Goal: Information Seeking & Learning: Find specific page/section

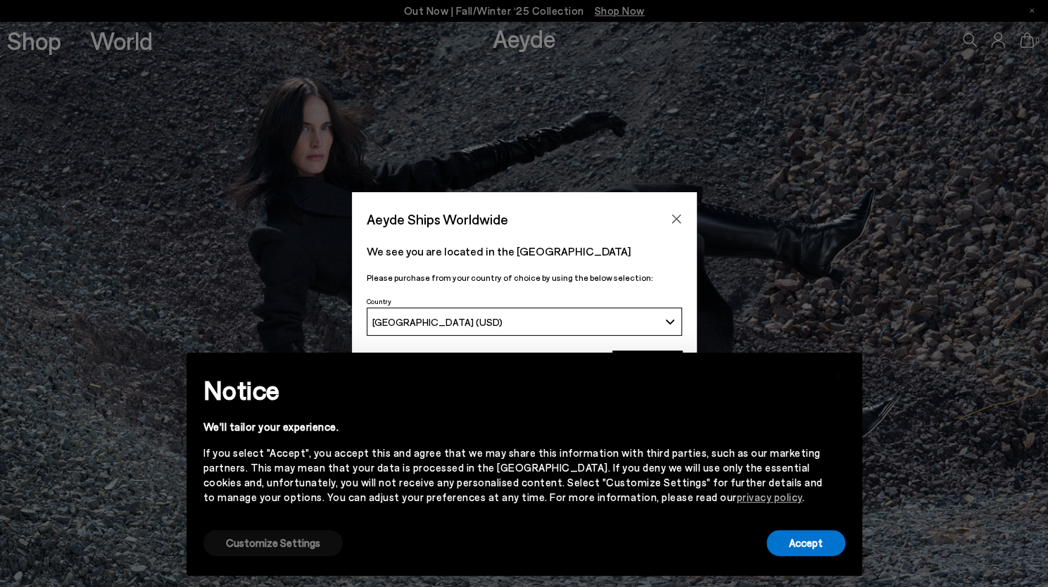
click at [287, 539] on button "Customize Settings" at bounding box center [273, 543] width 139 height 26
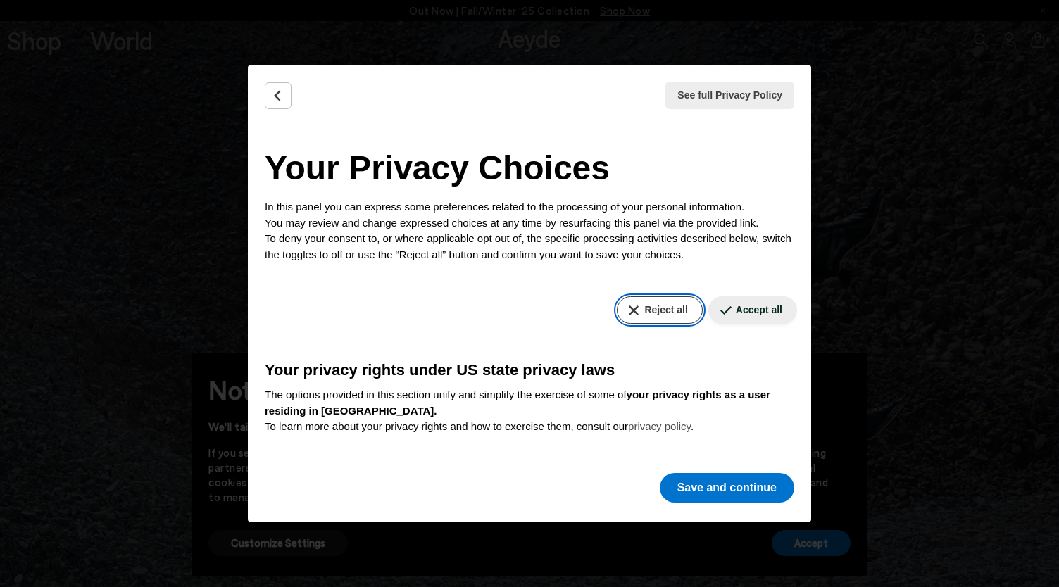
click at [659, 306] on button "Reject all" at bounding box center [659, 309] width 85 height 27
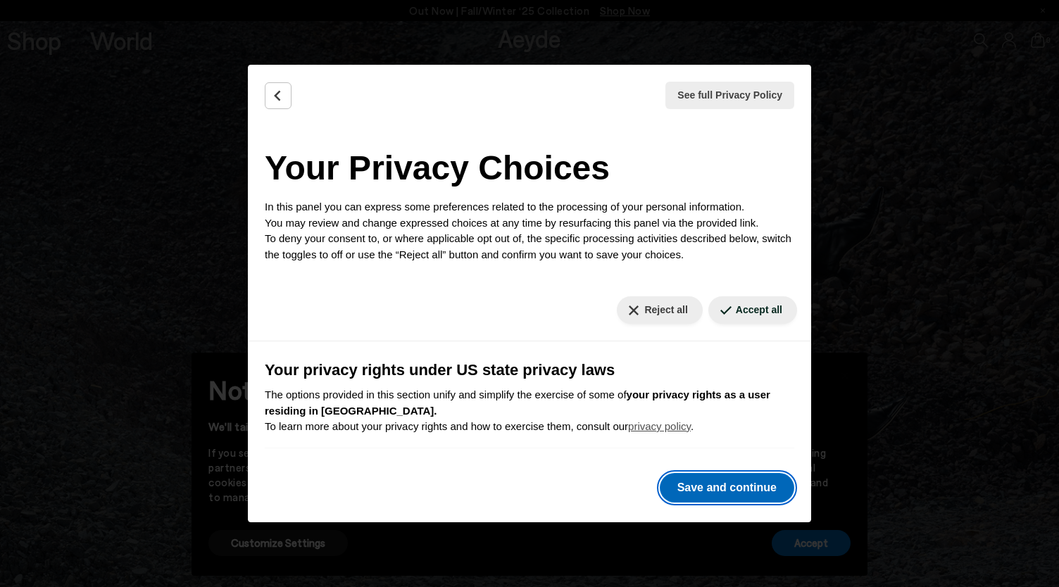
click at [729, 484] on button "Save and continue" at bounding box center [727, 488] width 134 height 30
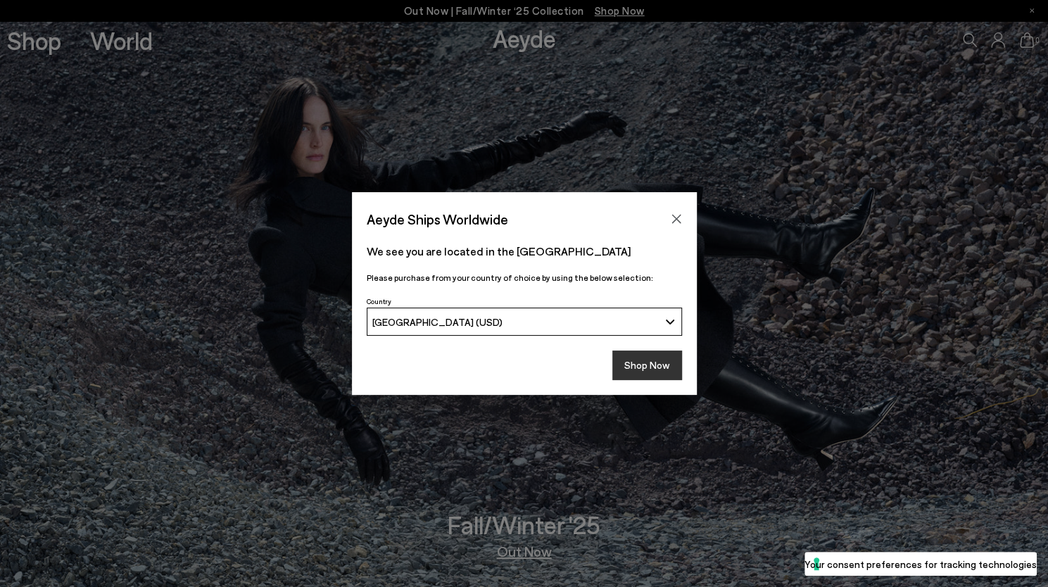
click at [639, 368] on button "Shop Now" at bounding box center [648, 366] width 70 height 30
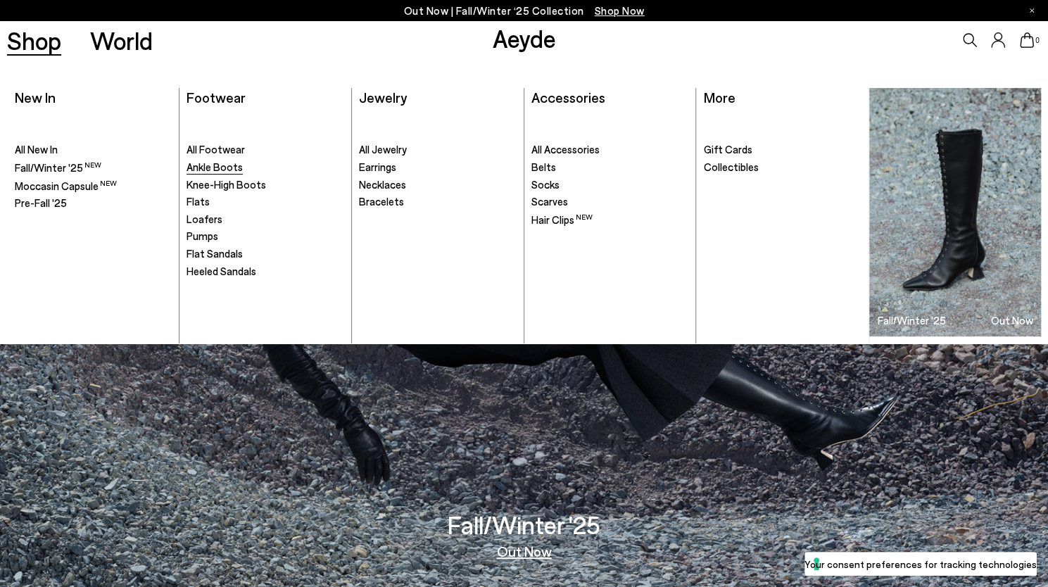
click at [223, 166] on span "Ankle Boots" at bounding box center [215, 167] width 56 height 13
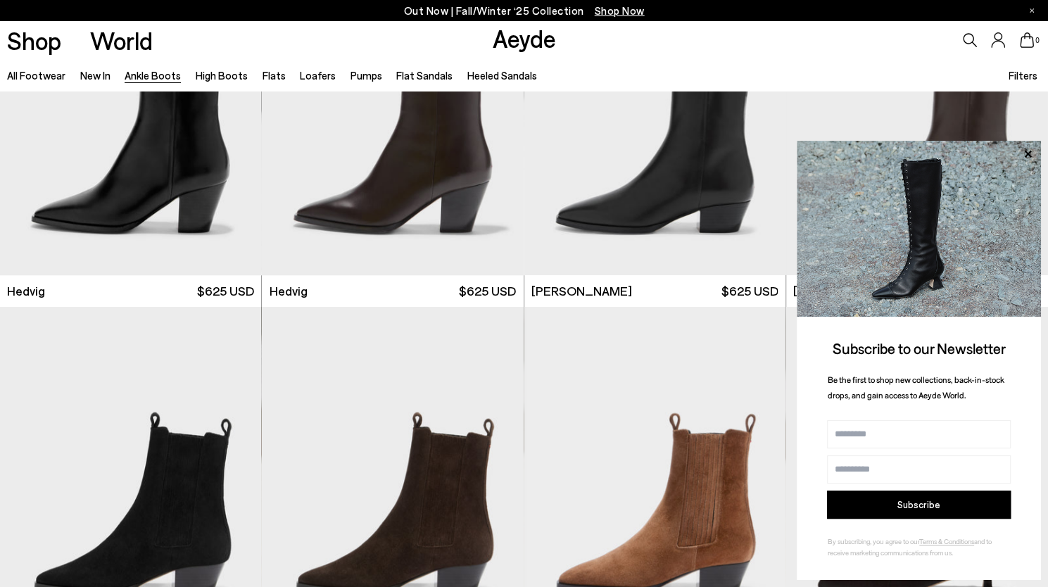
scroll to position [506, 0]
click at [1028, 149] on icon at bounding box center [1028, 154] width 18 height 18
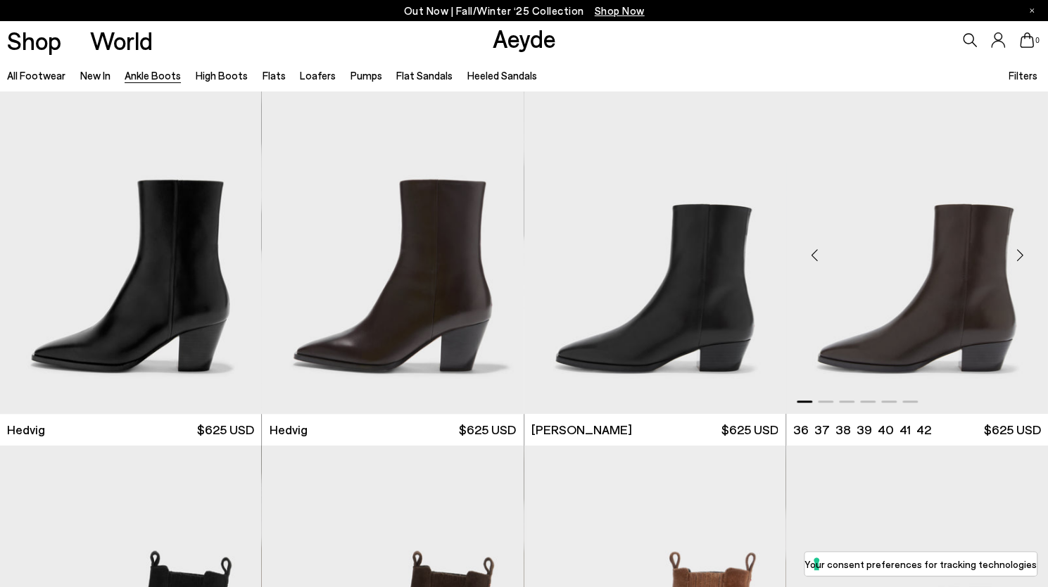
scroll to position [368, 0]
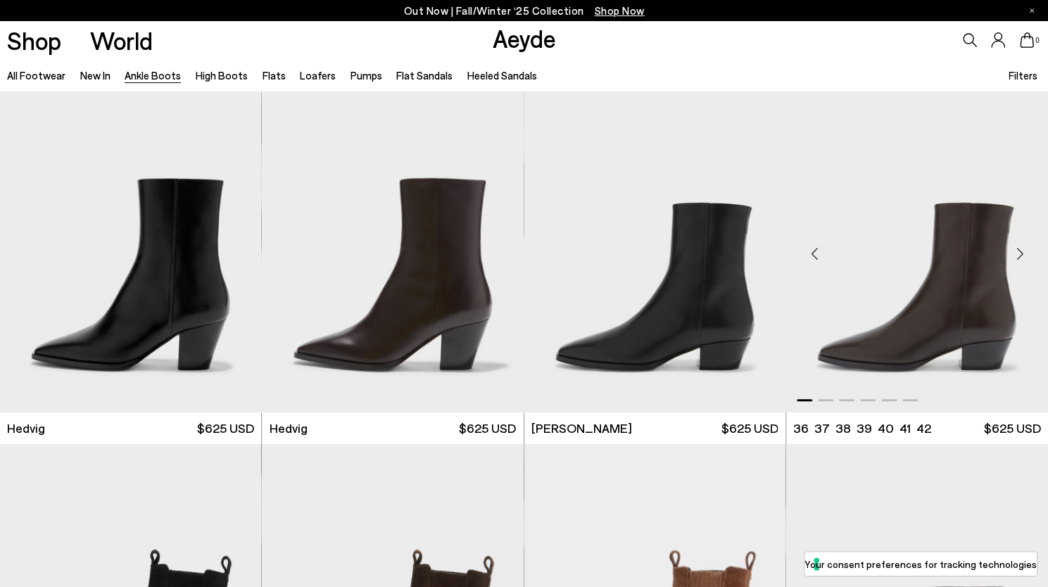
click at [1022, 251] on div "Next slide" at bounding box center [1020, 253] width 42 height 42
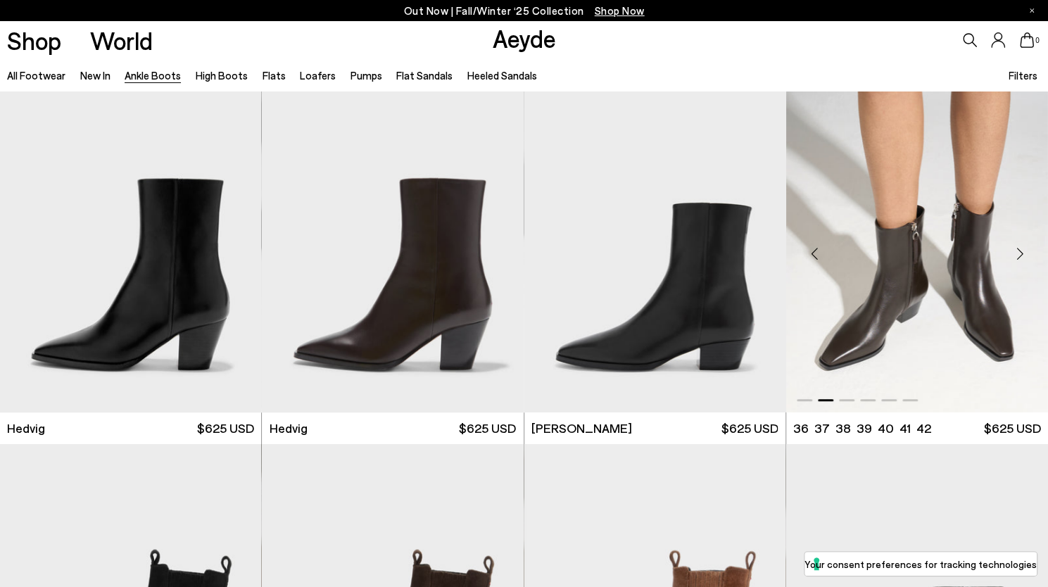
click at [1022, 251] on div "Next slide" at bounding box center [1020, 253] width 42 height 42
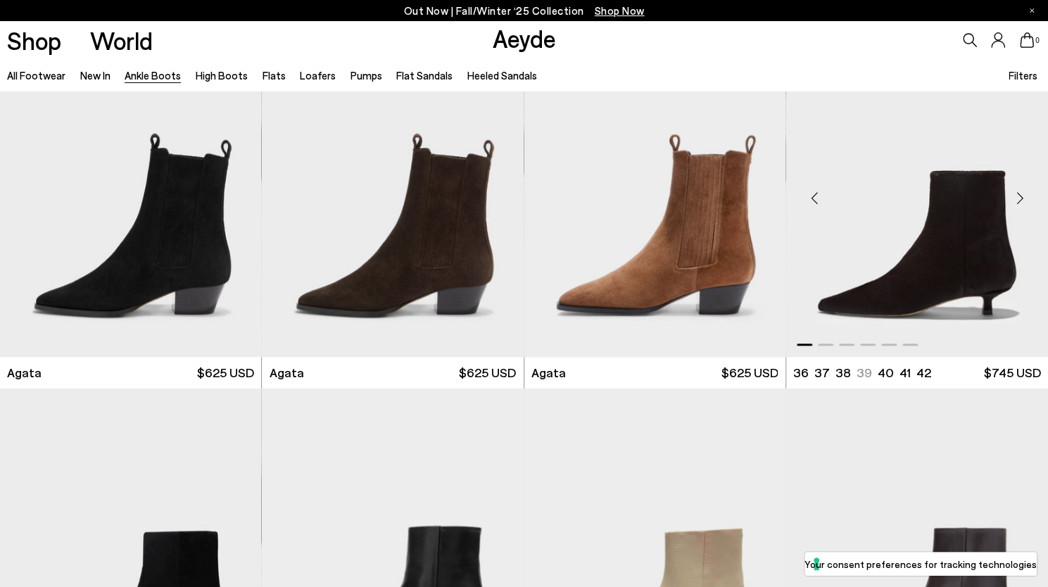
scroll to position [785, 0]
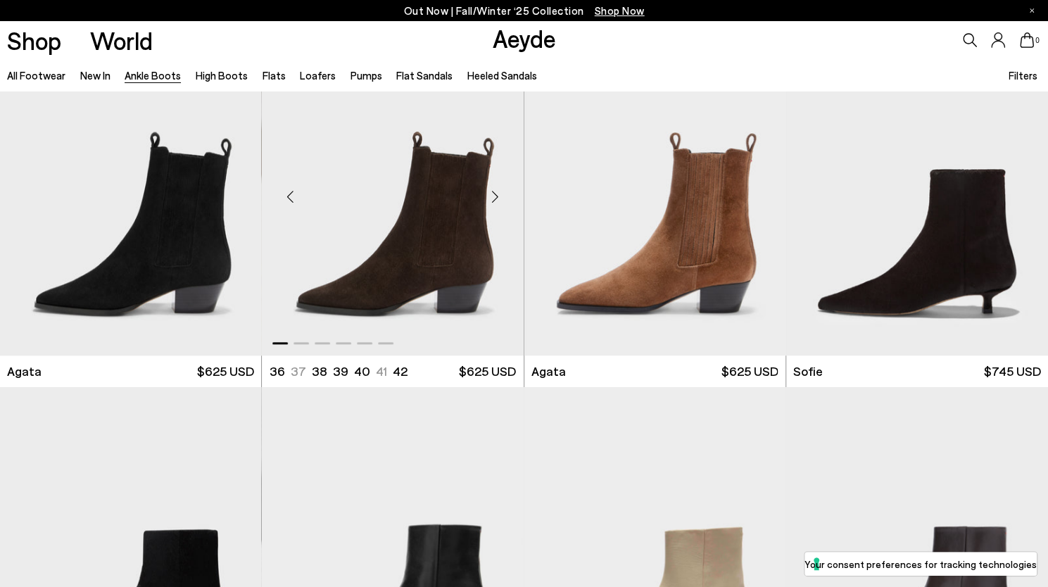
click at [408, 200] on img "1 / 6" at bounding box center [393, 191] width 262 height 329
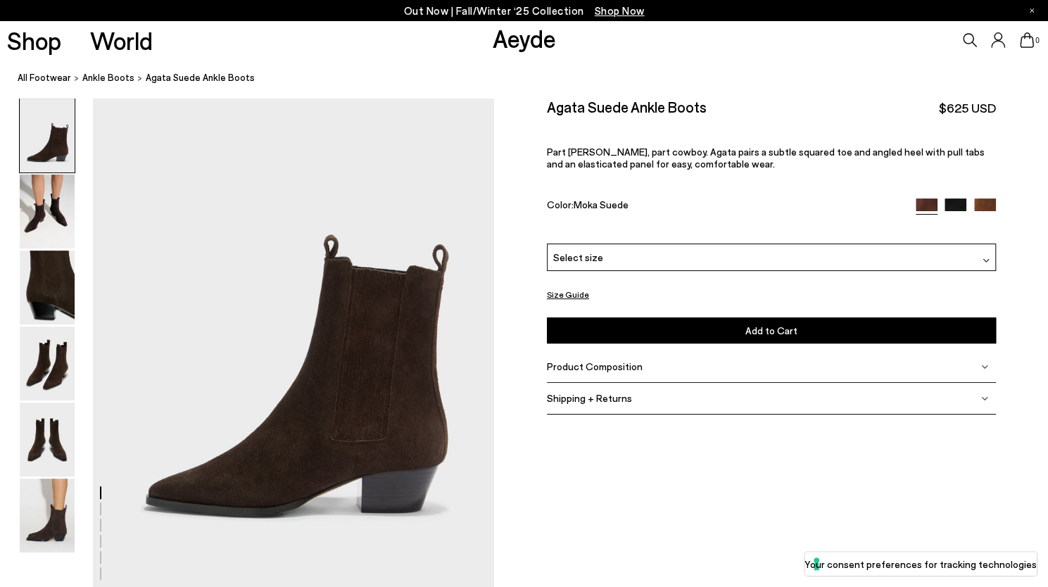
scroll to position [41, 0]
click at [622, 396] on span "Shipping + Returns" at bounding box center [589, 398] width 85 height 12
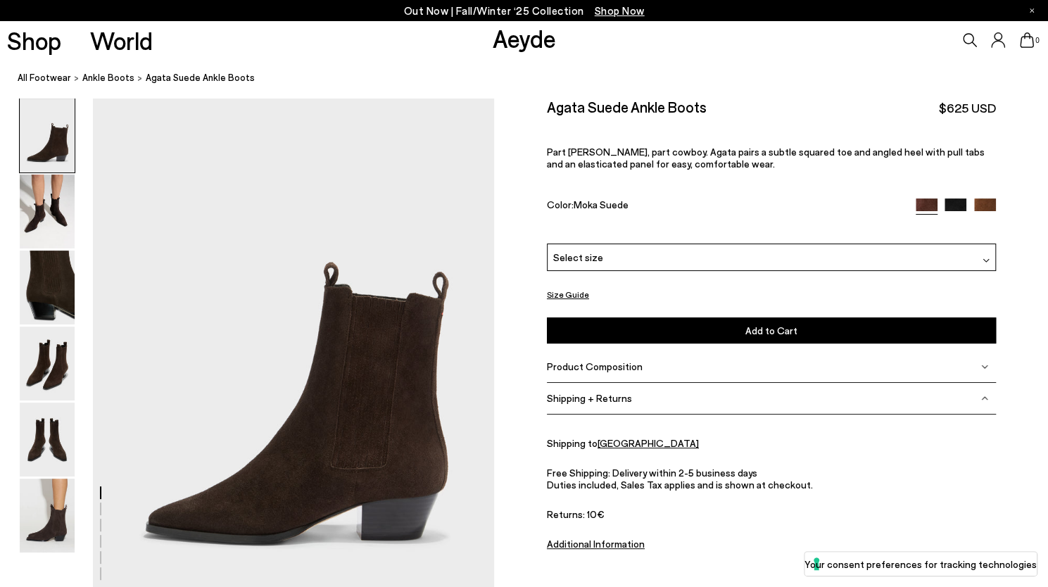
scroll to position [0, 0]
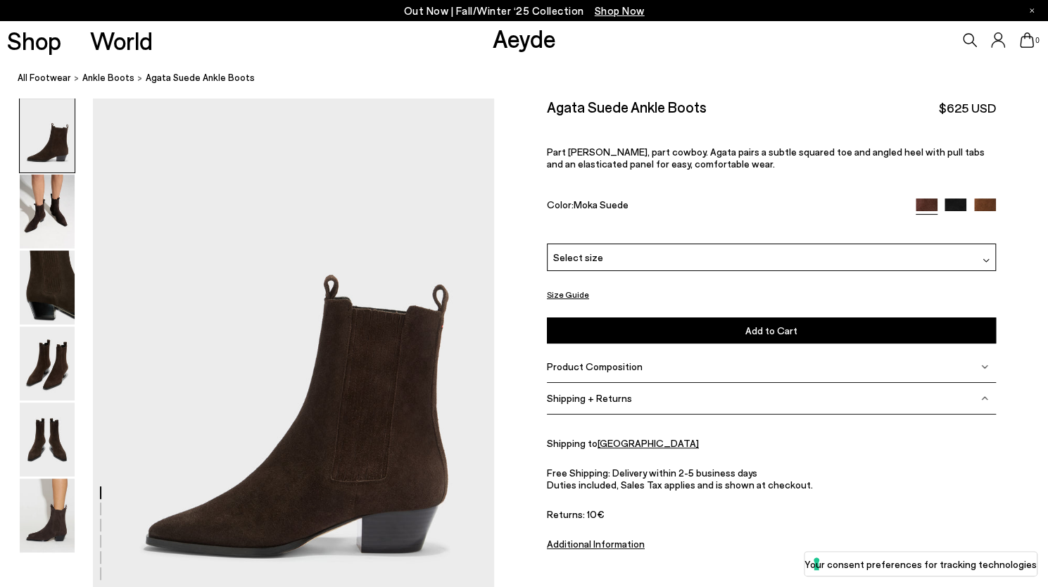
click at [611, 252] on div "Select size" at bounding box center [771, 257] width 449 height 27
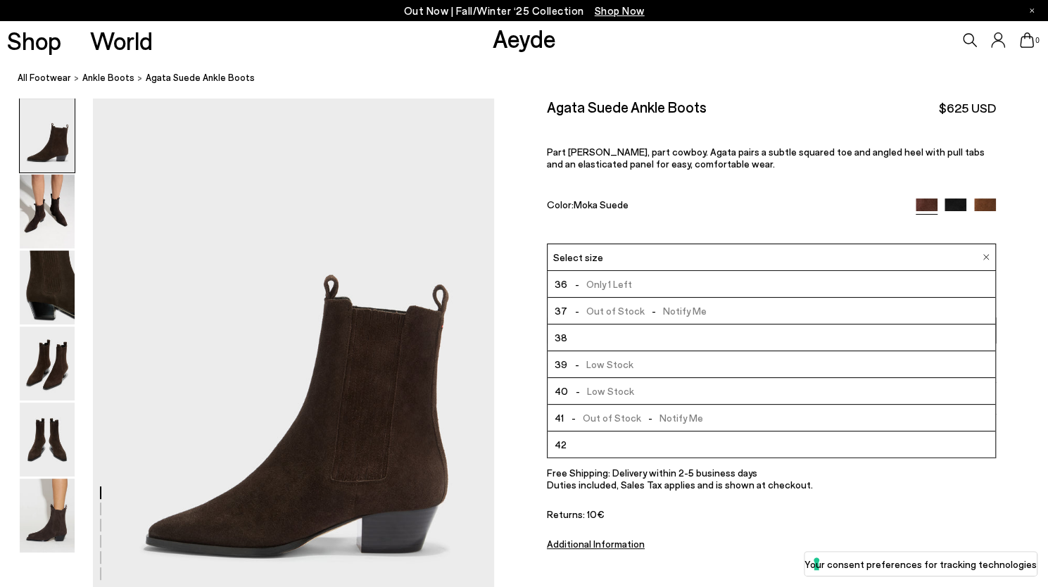
click at [958, 201] on img at bounding box center [956, 210] width 22 height 22
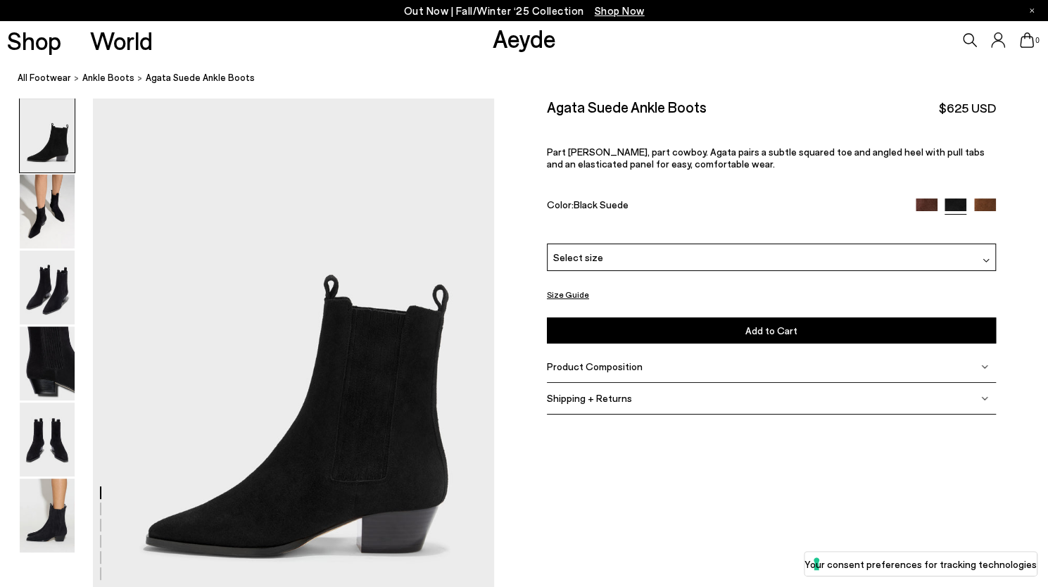
click at [983, 202] on img at bounding box center [986, 210] width 22 height 22
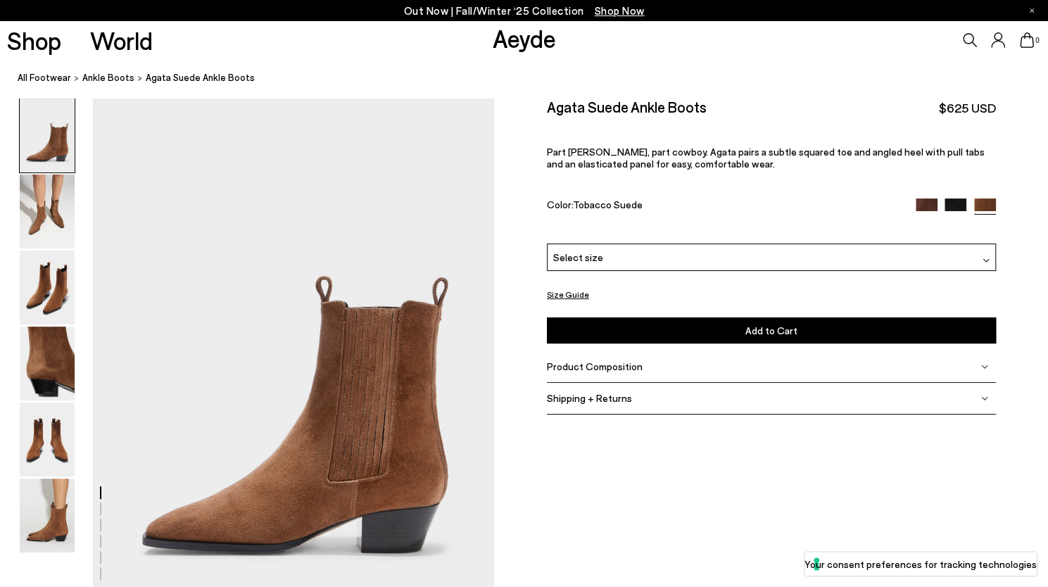
click at [583, 256] on span "Select size" at bounding box center [578, 257] width 50 height 15
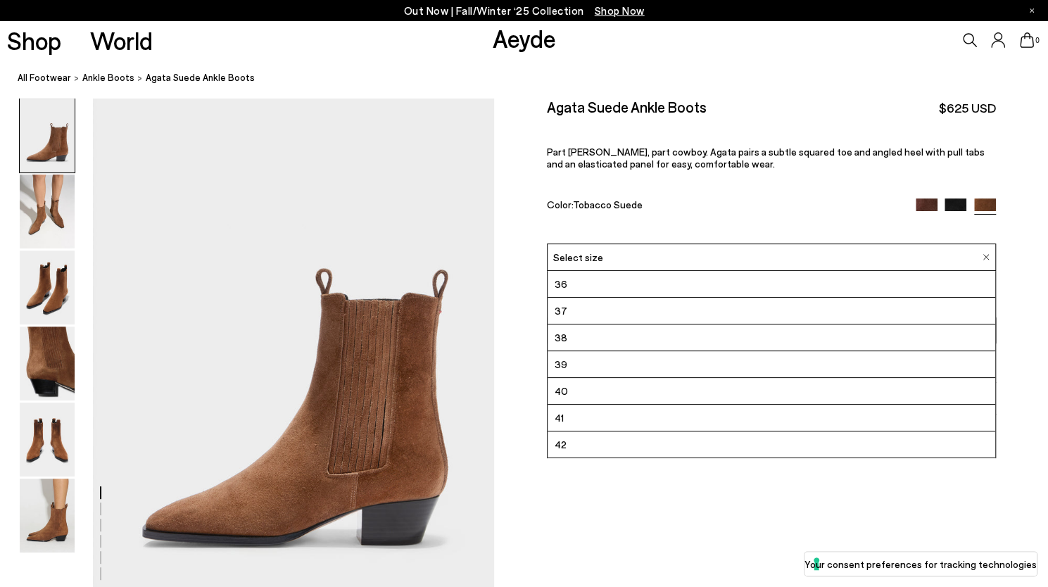
scroll to position [9, 0]
click at [959, 200] on img at bounding box center [956, 210] width 22 height 22
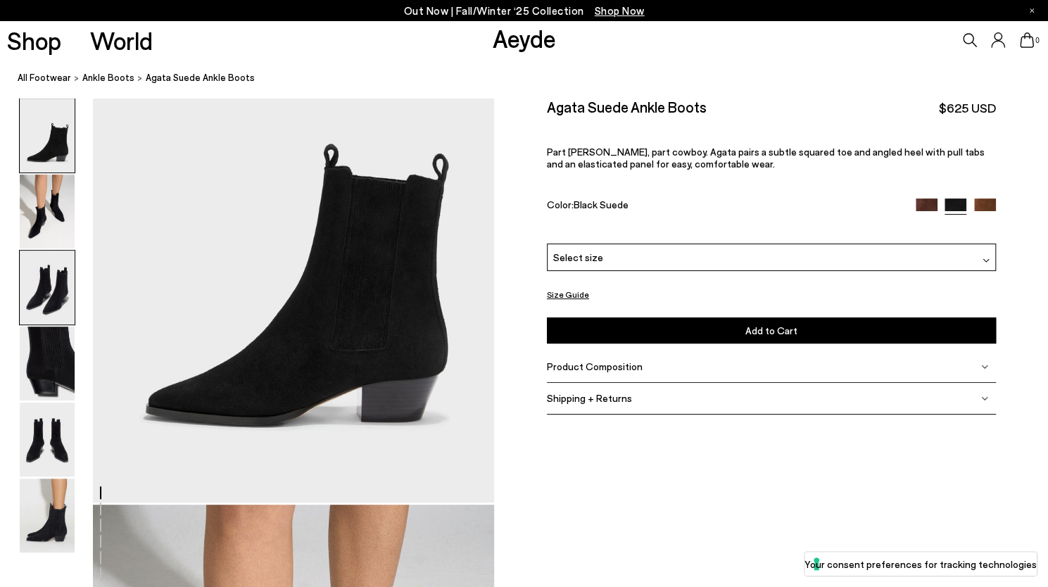
scroll to position [132, 0]
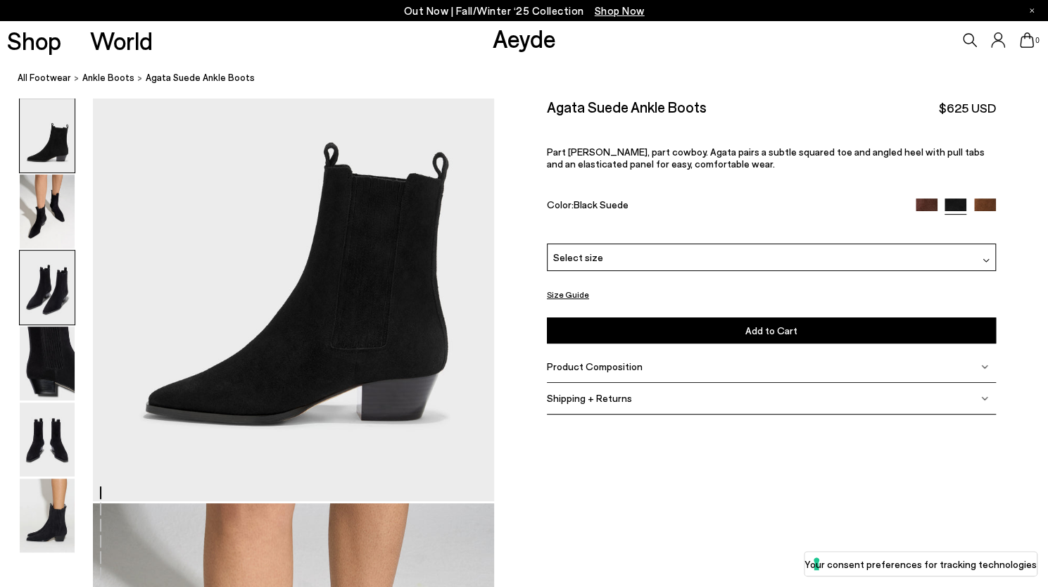
click at [61, 293] on img at bounding box center [47, 288] width 55 height 74
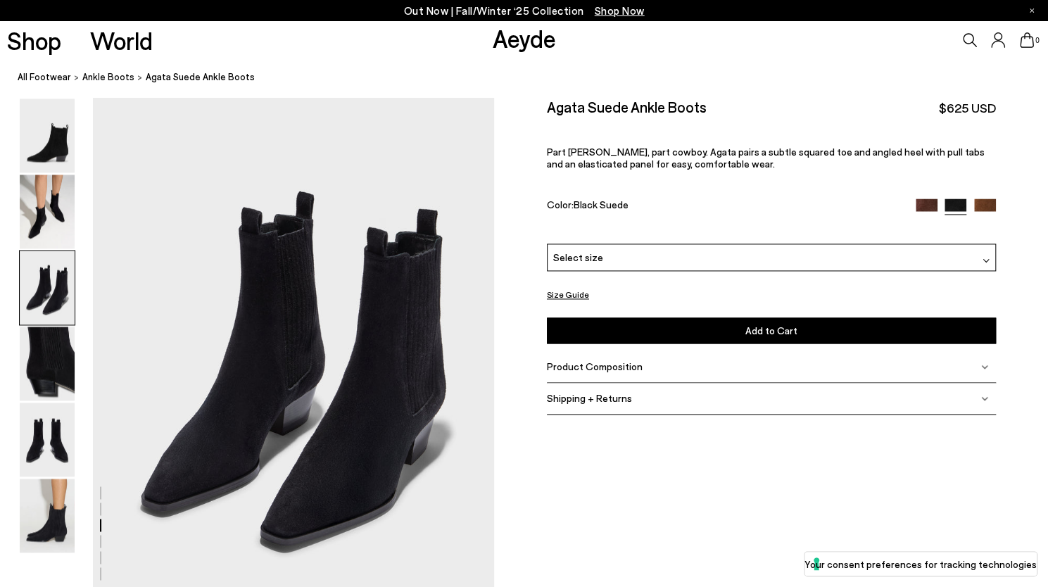
scroll to position [1086, 0]
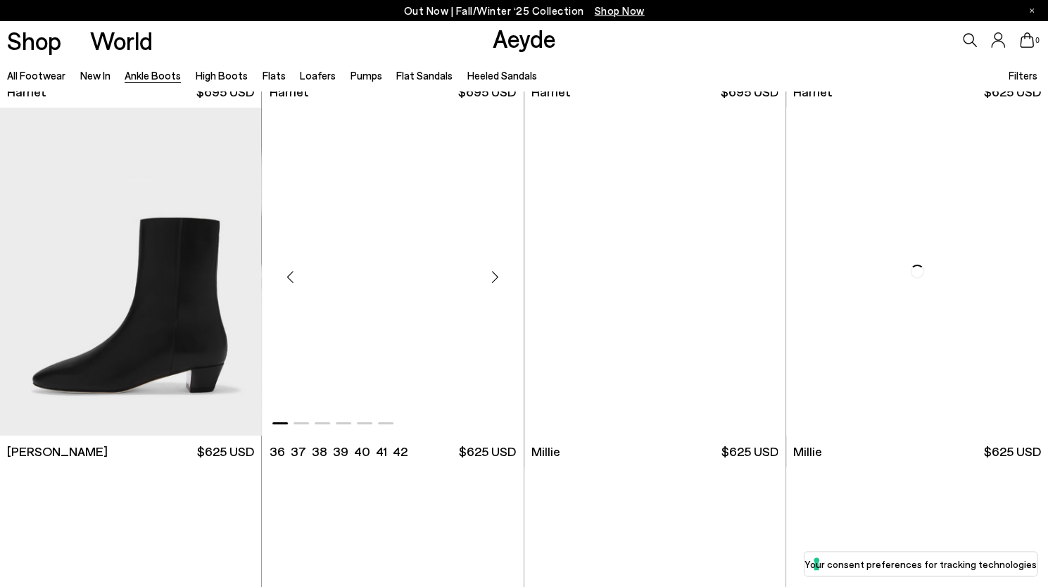
scroll to position [2507, 0]
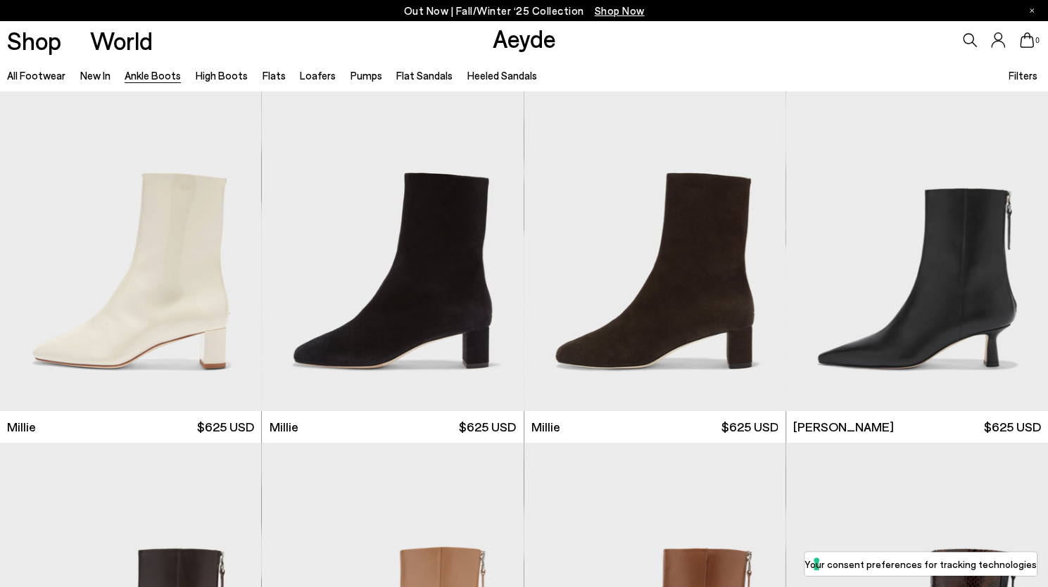
scroll to position [2901, 0]
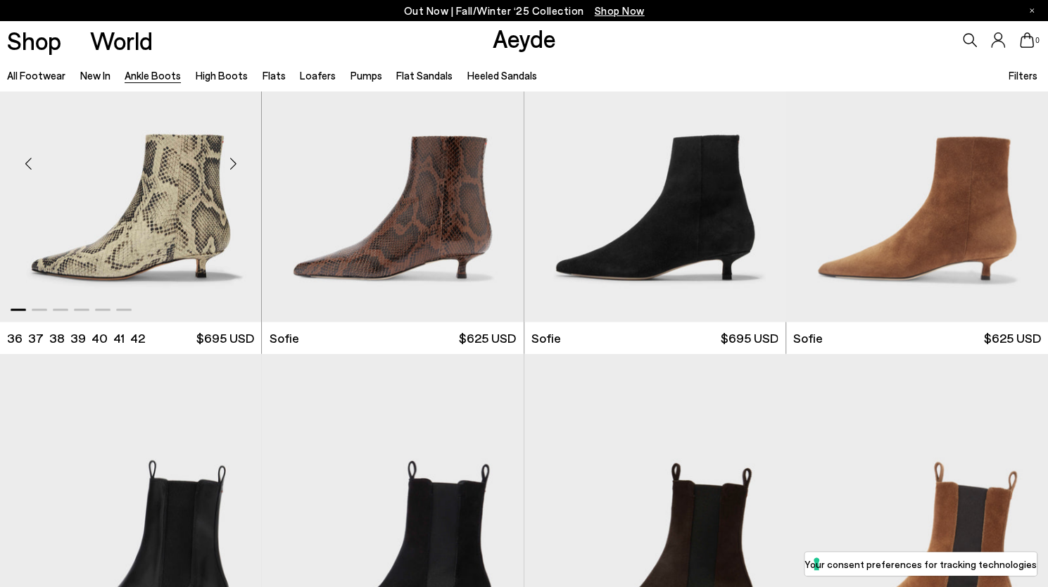
scroll to position [1540, 0]
click at [187, 226] on img "1 / 6" at bounding box center [131, 156] width 262 height 329
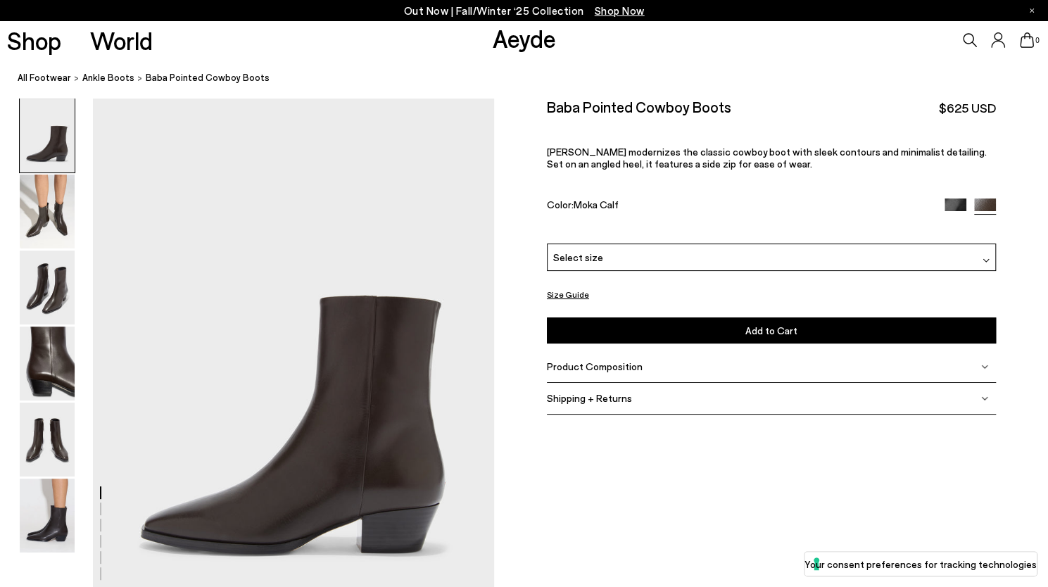
click at [593, 256] on span "Select size" at bounding box center [578, 257] width 50 height 15
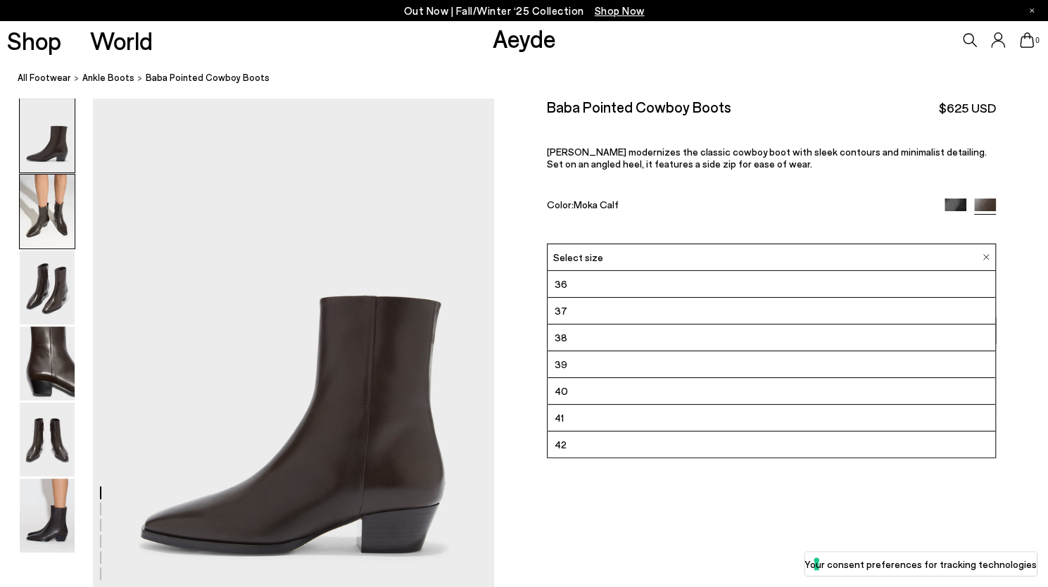
click at [50, 205] on img at bounding box center [47, 212] width 55 height 74
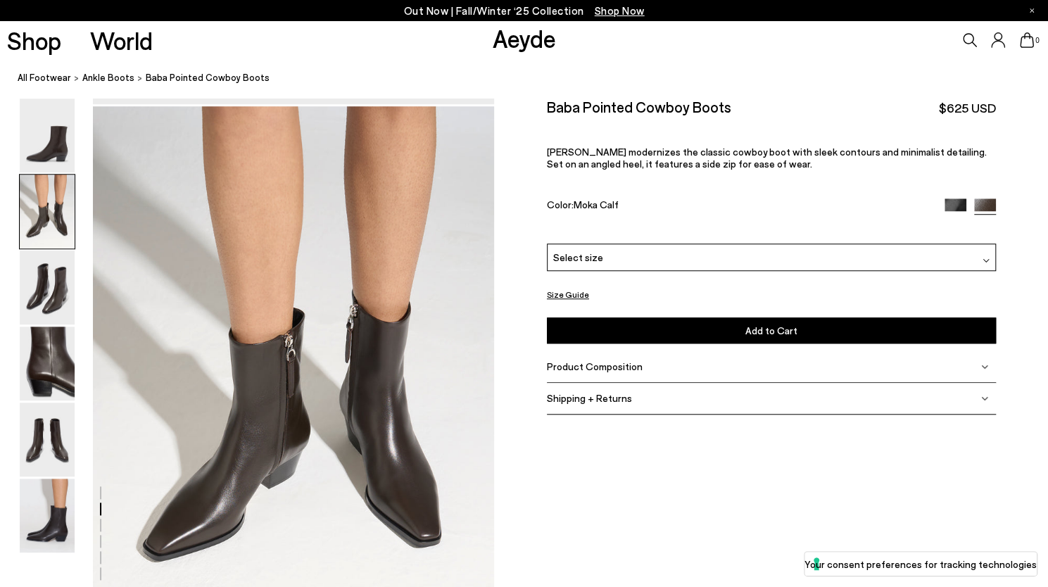
scroll to position [539, 0]
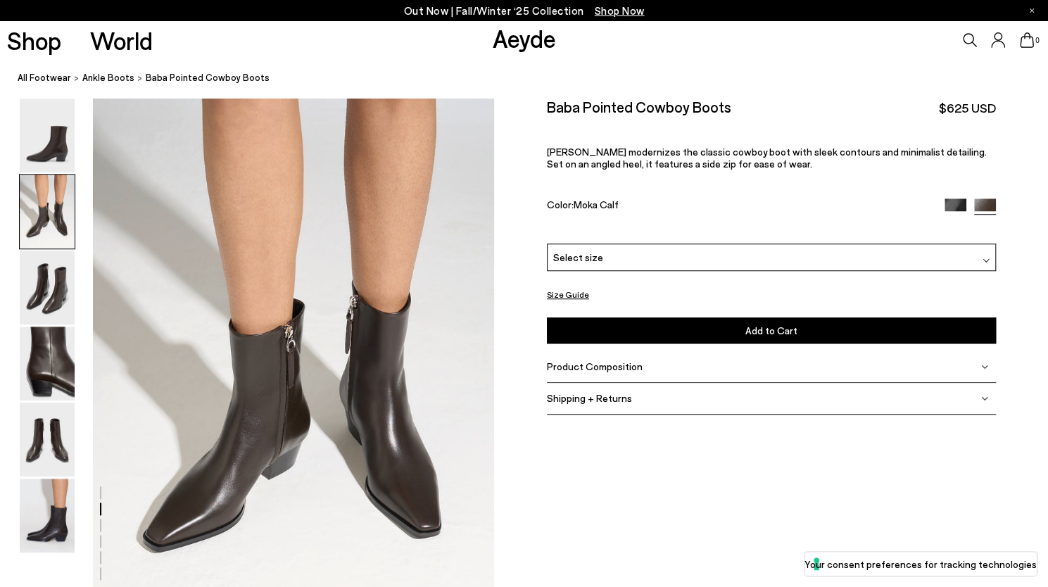
click at [583, 294] on button "Size Guide" at bounding box center [568, 295] width 42 height 18
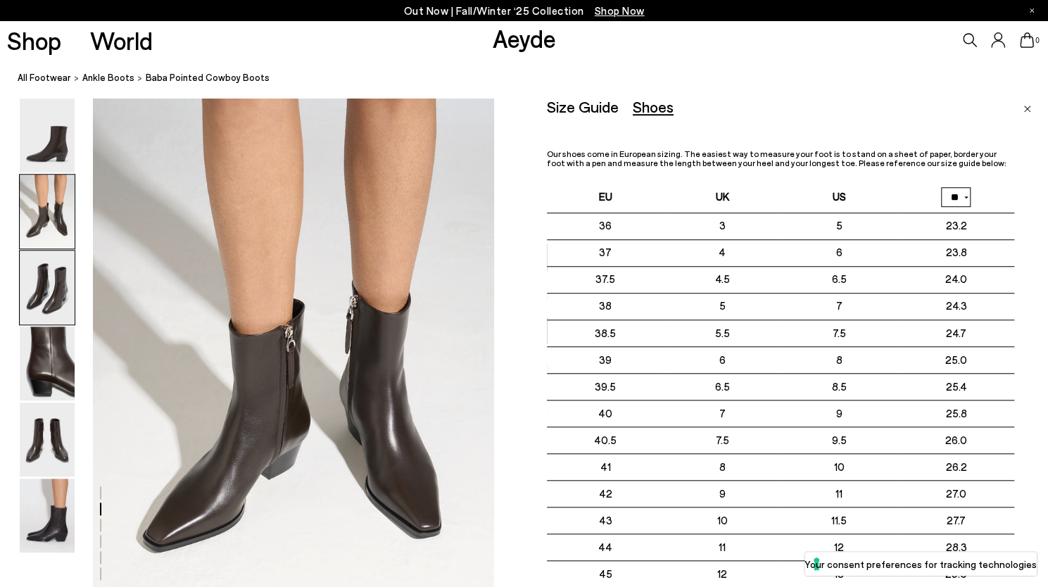
click at [51, 292] on img at bounding box center [47, 288] width 55 height 74
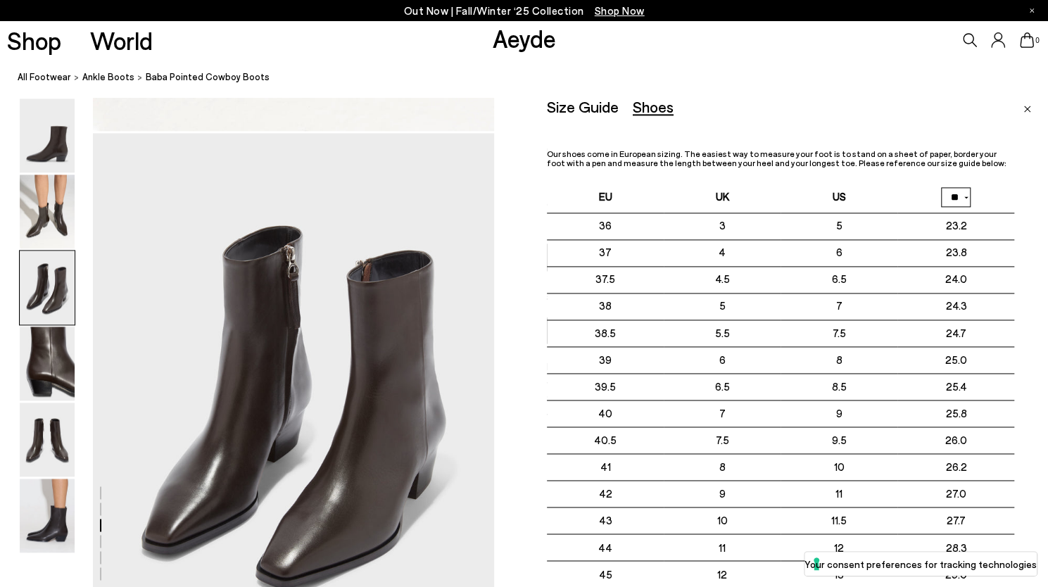
scroll to position [1076, 0]
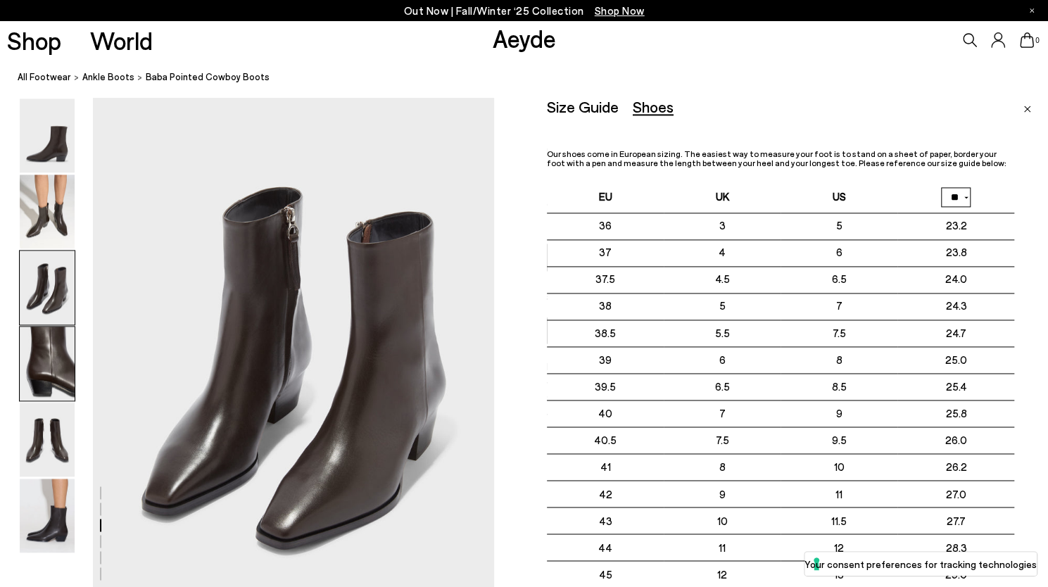
click at [48, 360] on img at bounding box center [47, 364] width 55 height 74
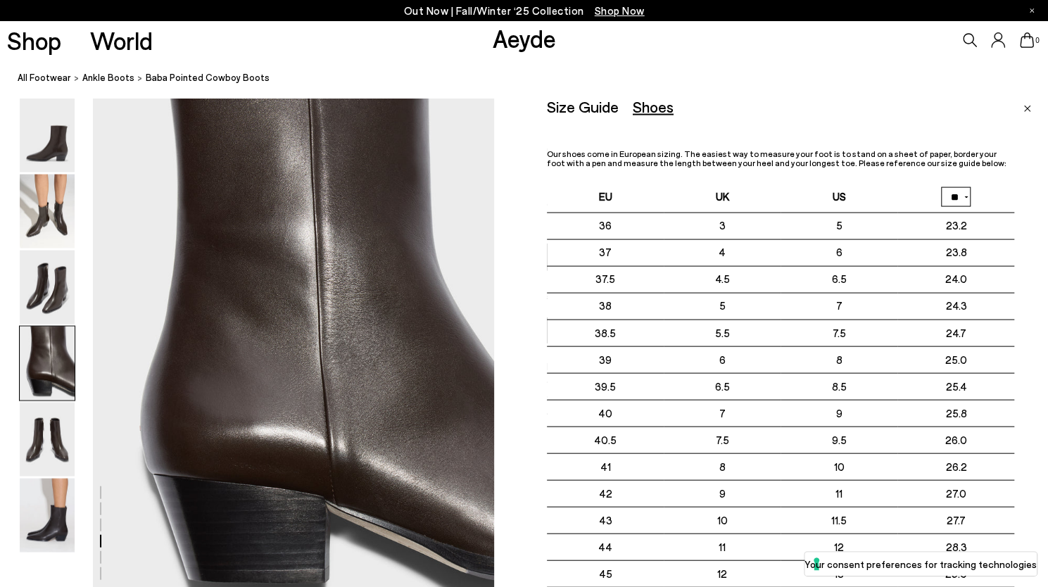
scroll to position [1615, 0]
click at [42, 444] on img at bounding box center [47, 440] width 55 height 74
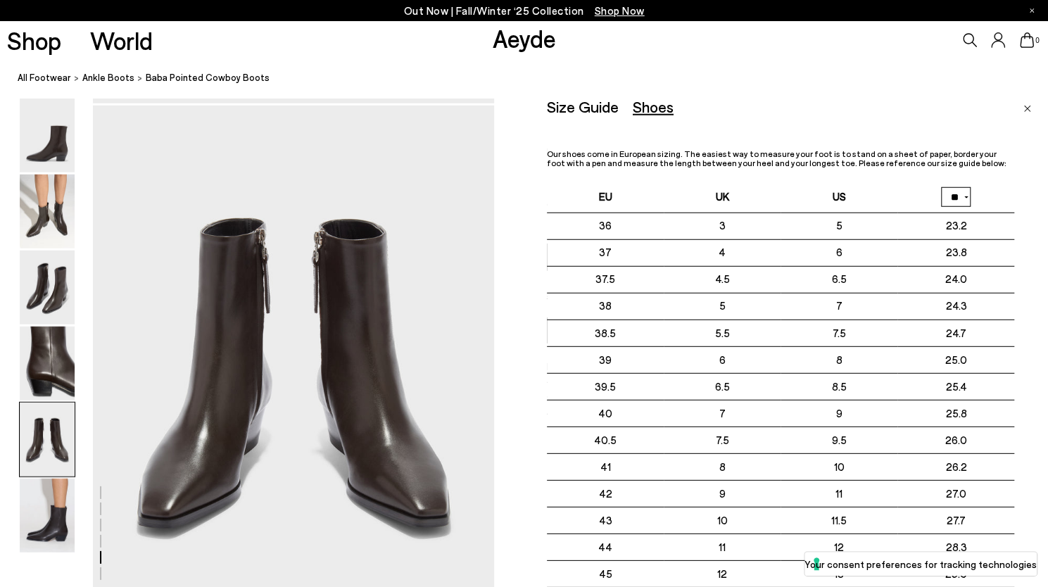
scroll to position [2151, 0]
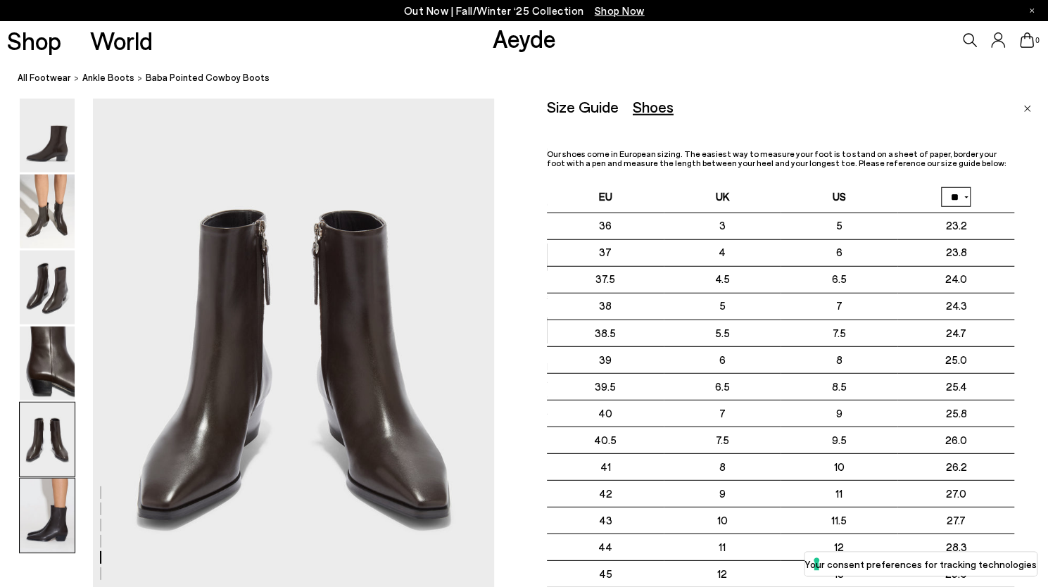
click at [51, 515] on img at bounding box center [47, 516] width 55 height 74
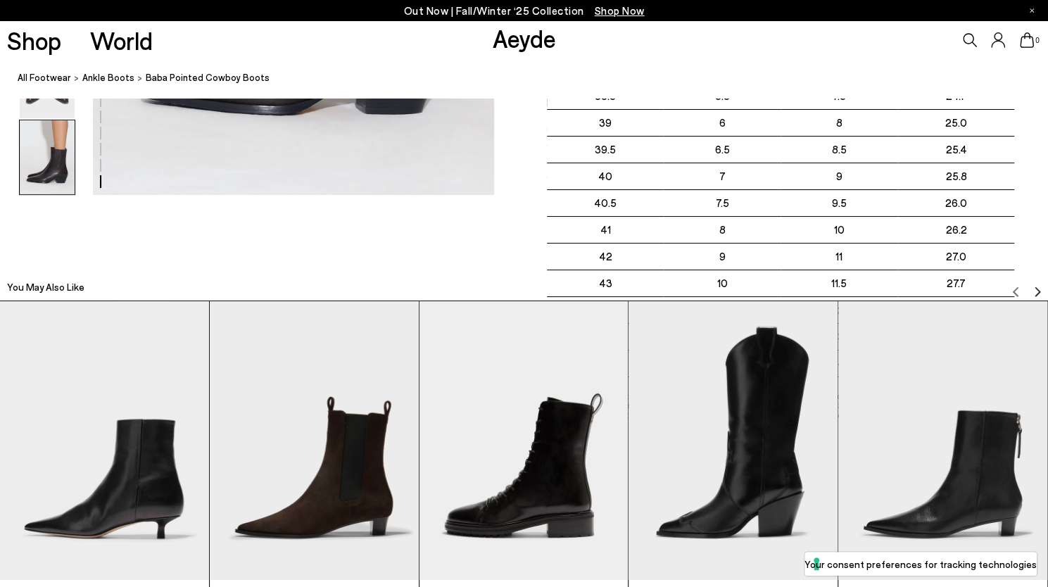
scroll to position [3104, 0]
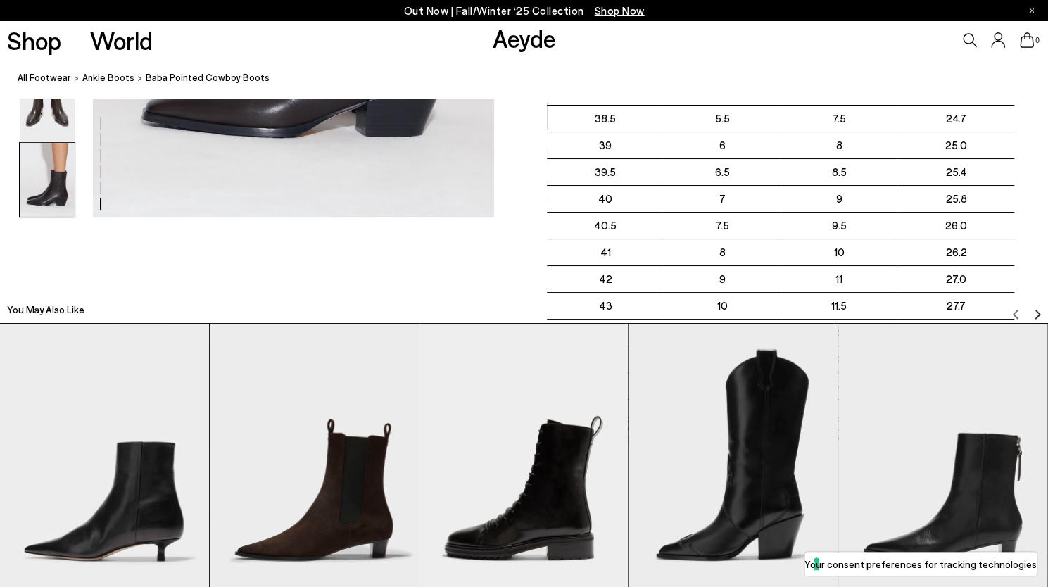
click at [413, 292] on div "You May Also Like" at bounding box center [524, 305] width 1048 height 35
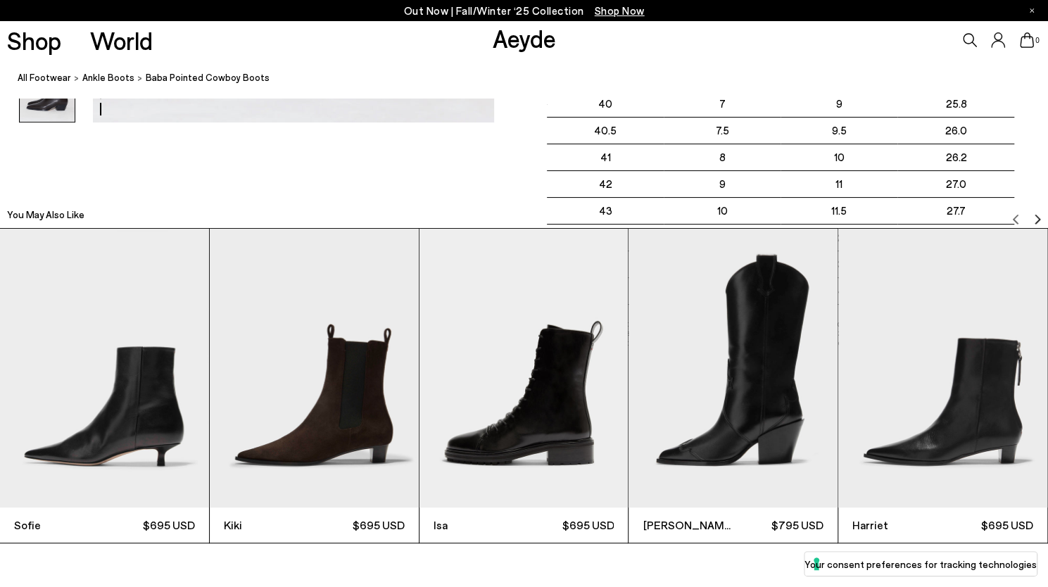
scroll to position [4484, 0]
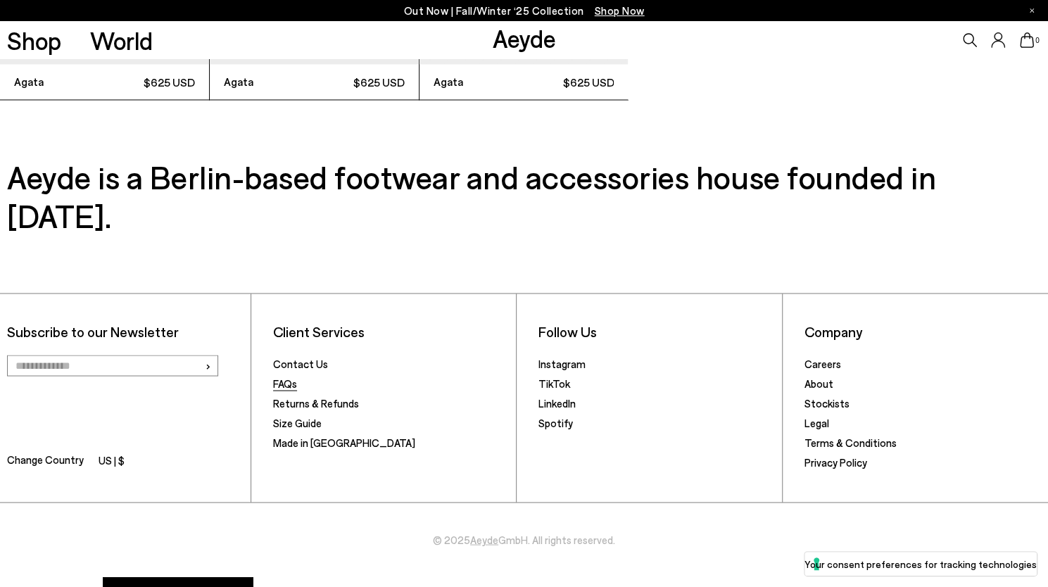
click at [282, 377] on link "FAQs" at bounding box center [285, 383] width 24 height 13
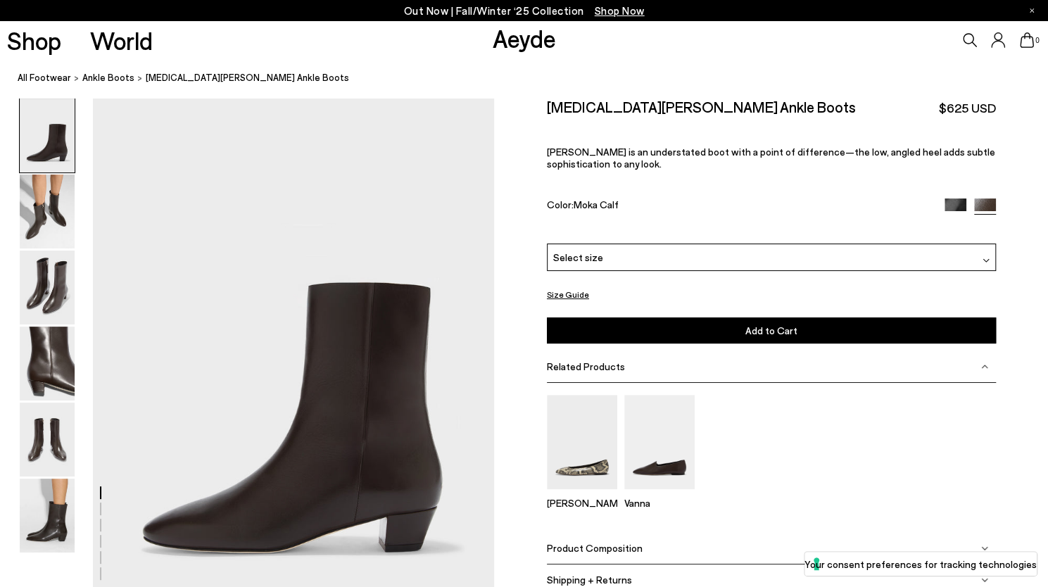
click at [598, 259] on div "Select size" at bounding box center [771, 257] width 449 height 27
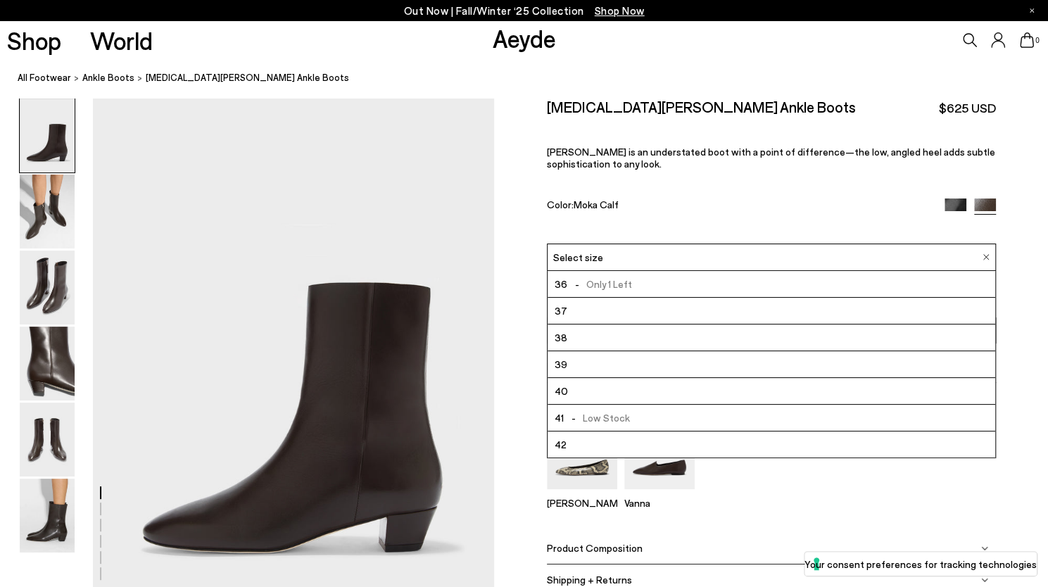
click at [598, 259] on div "Select size" at bounding box center [771, 257] width 449 height 27
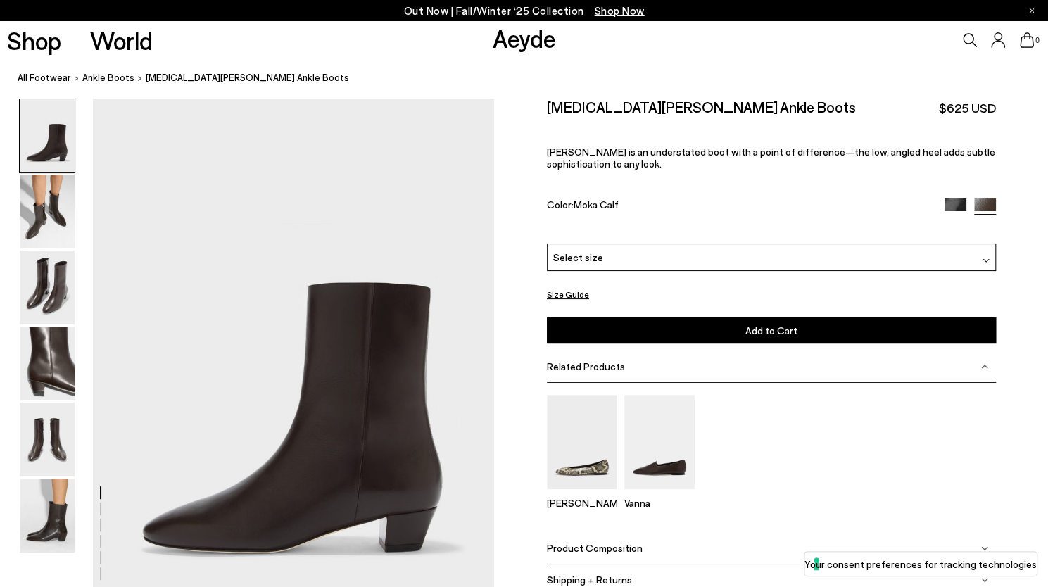
click at [51, 287] on img at bounding box center [47, 288] width 55 height 74
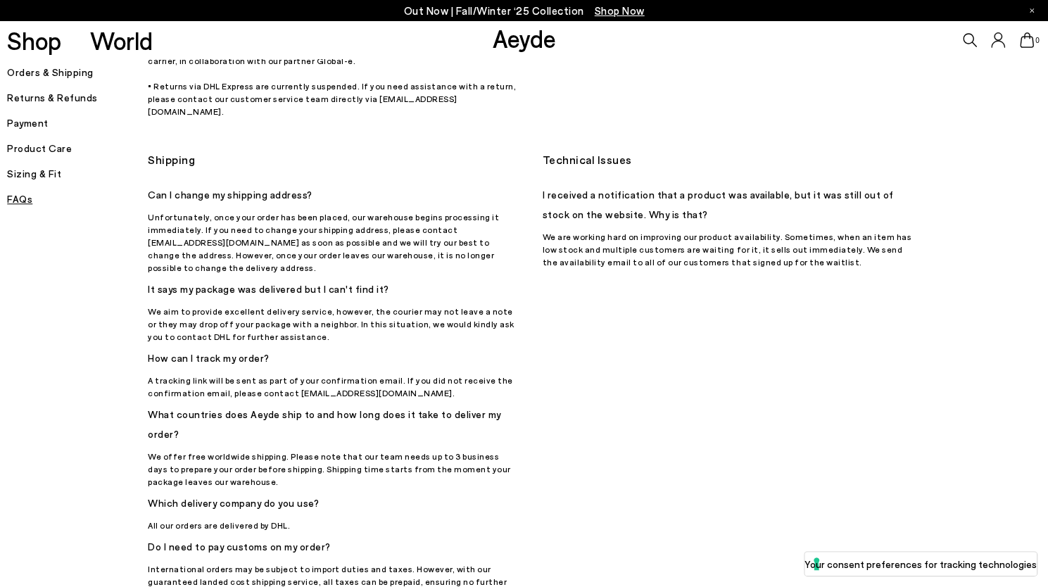
scroll to position [768, 0]
click at [38, 123] on h5 "Payment" at bounding box center [77, 123] width 141 height 20
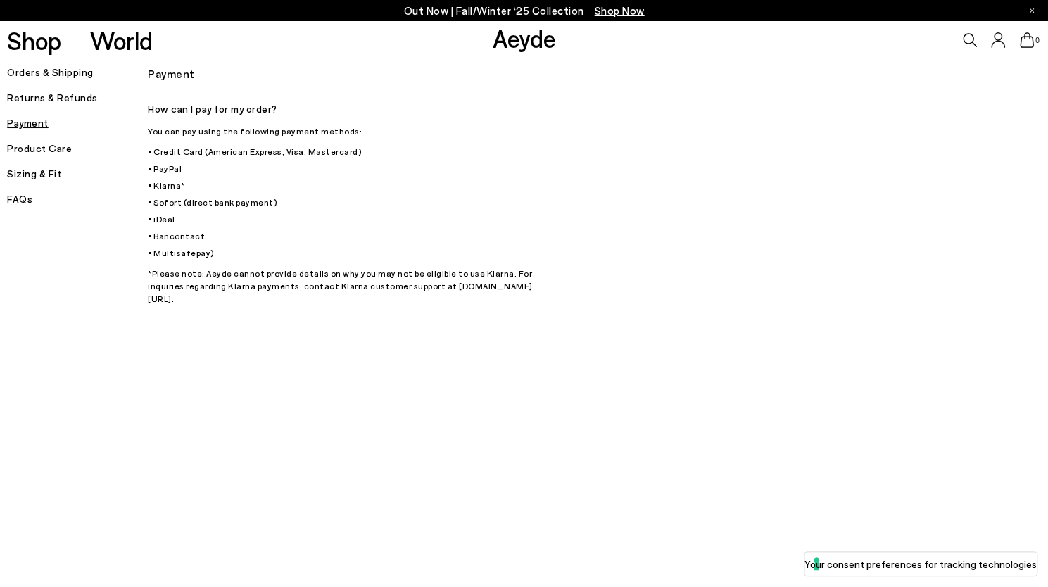
click at [77, 95] on h5 "Returns & Refunds" at bounding box center [77, 98] width 141 height 20
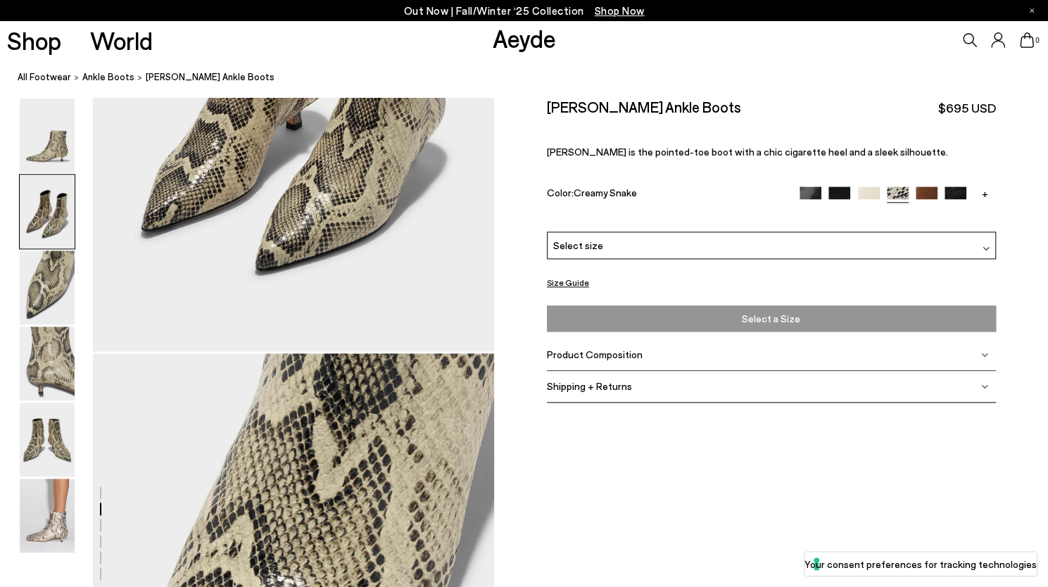
scroll to position [821, 0]
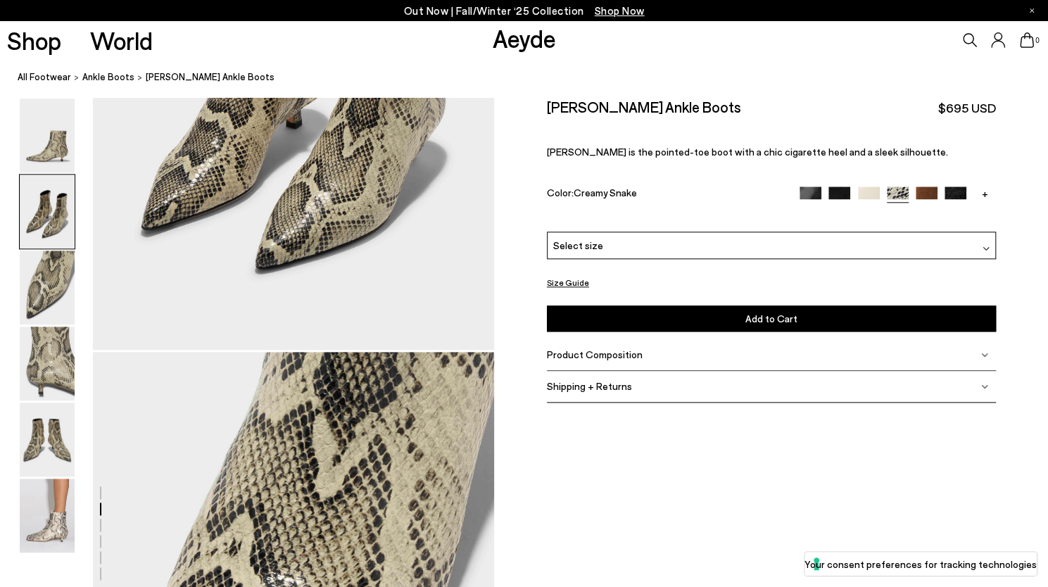
click at [611, 384] on span "Shipping + Returns" at bounding box center [589, 386] width 85 height 12
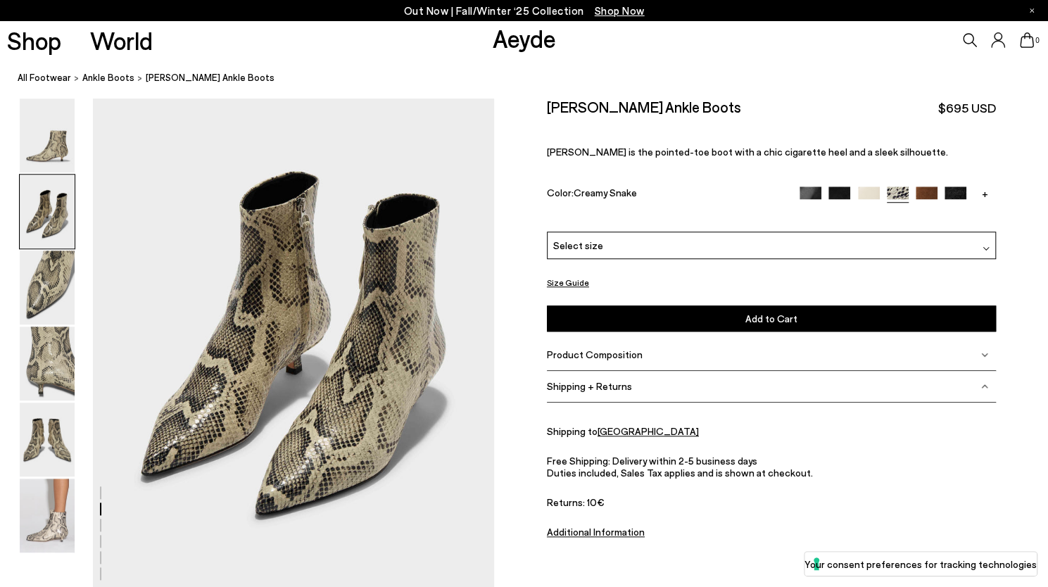
scroll to position [0, 0]
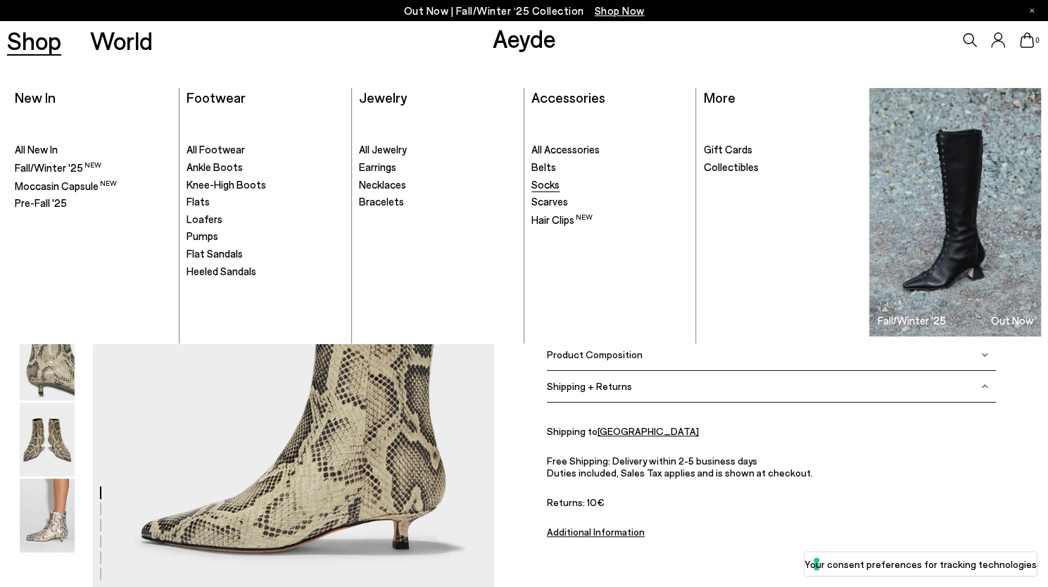
click at [554, 183] on span "Socks" at bounding box center [546, 184] width 28 height 13
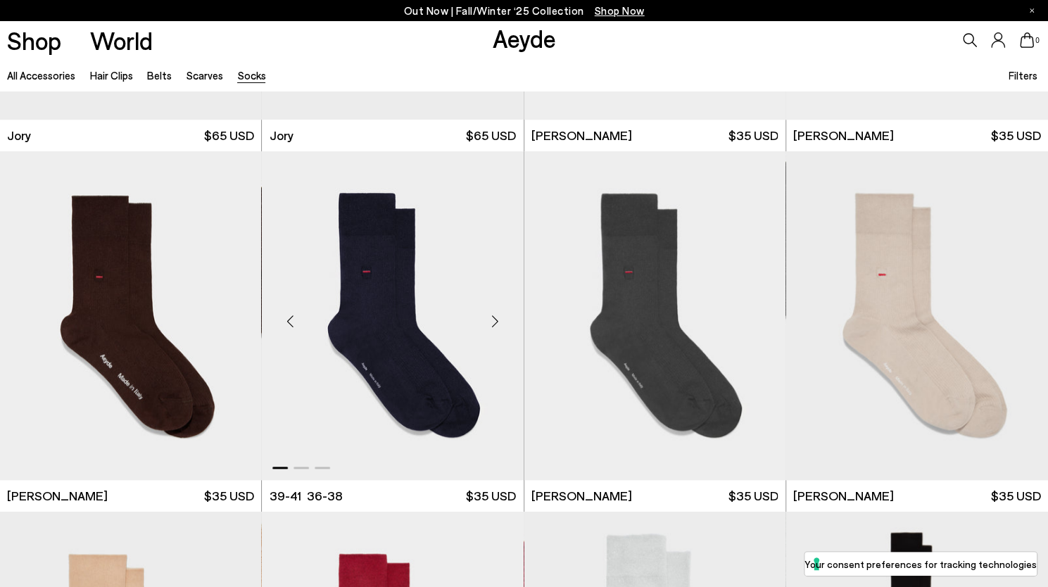
scroll to position [662, 0]
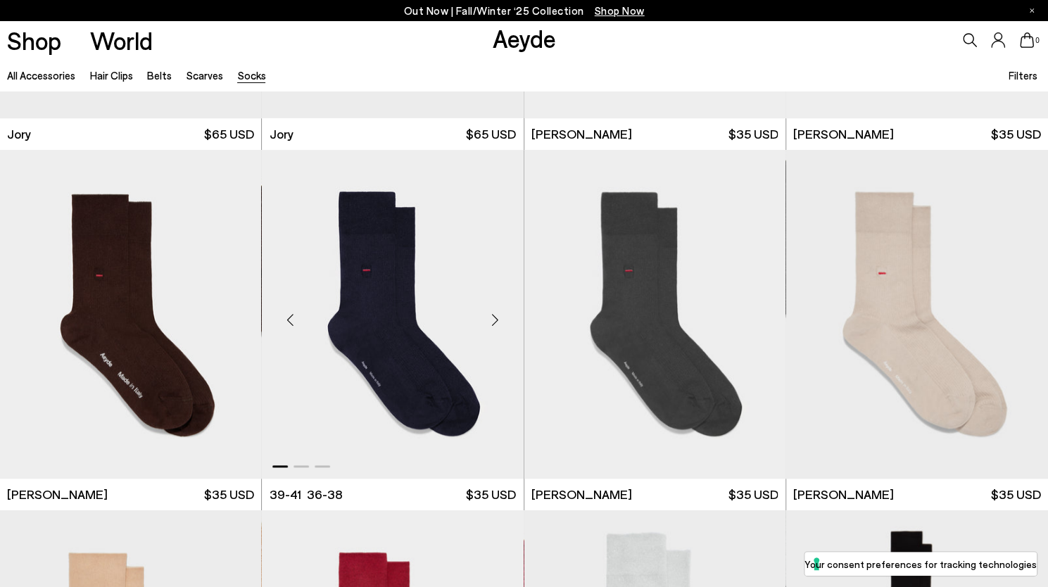
click at [398, 257] on img "1 / 3" at bounding box center [393, 314] width 262 height 329
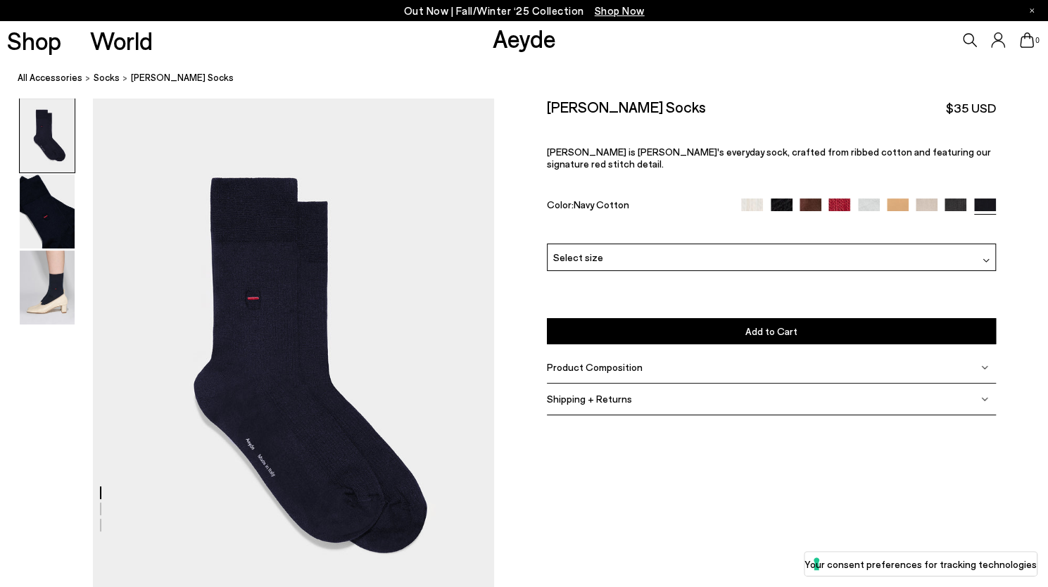
click at [991, 248] on div "Select size" at bounding box center [771, 257] width 449 height 27
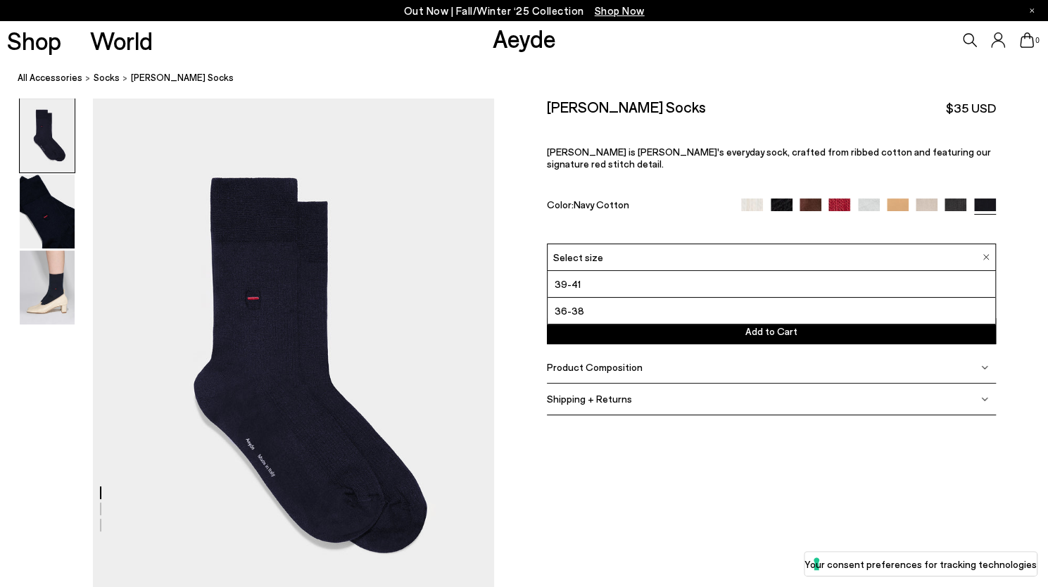
click at [602, 298] on li "36-38" at bounding box center [772, 311] width 448 height 27
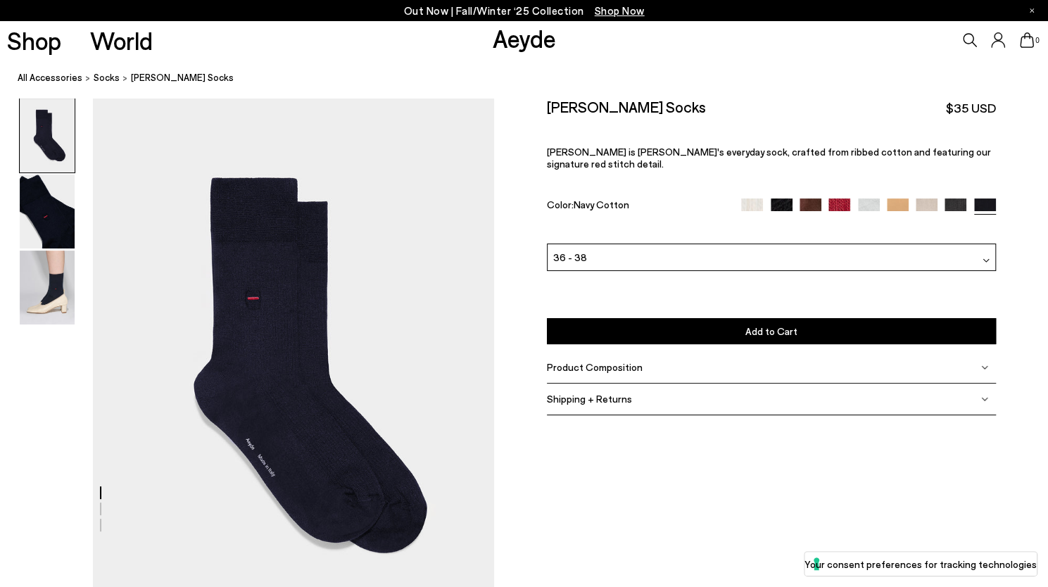
click at [872, 199] on img at bounding box center [869, 210] width 22 height 22
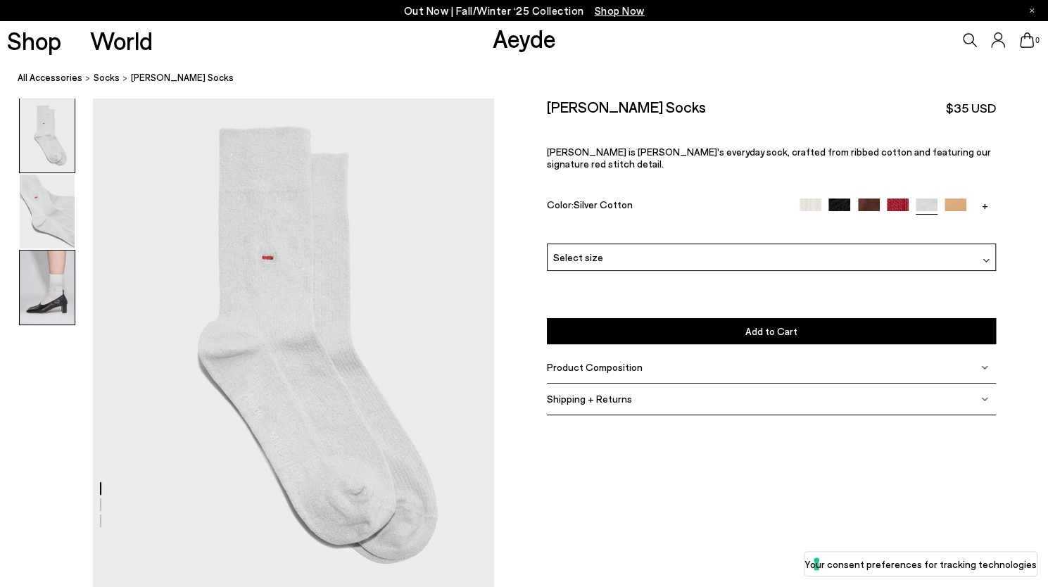
click at [50, 273] on img at bounding box center [47, 288] width 55 height 74
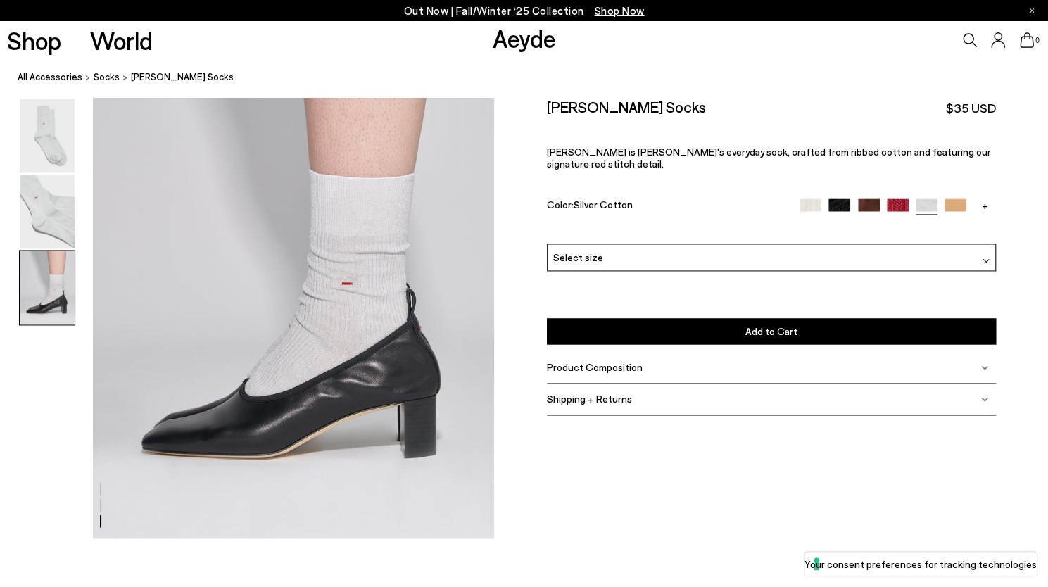
scroll to position [1127, 0]
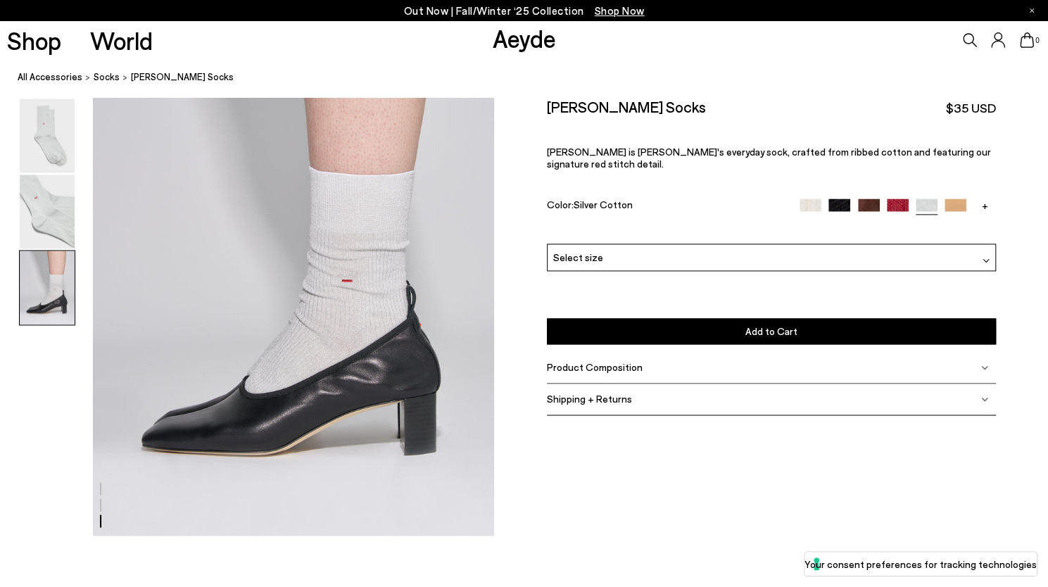
click at [605, 361] on span "Product Composition" at bounding box center [595, 367] width 96 height 12
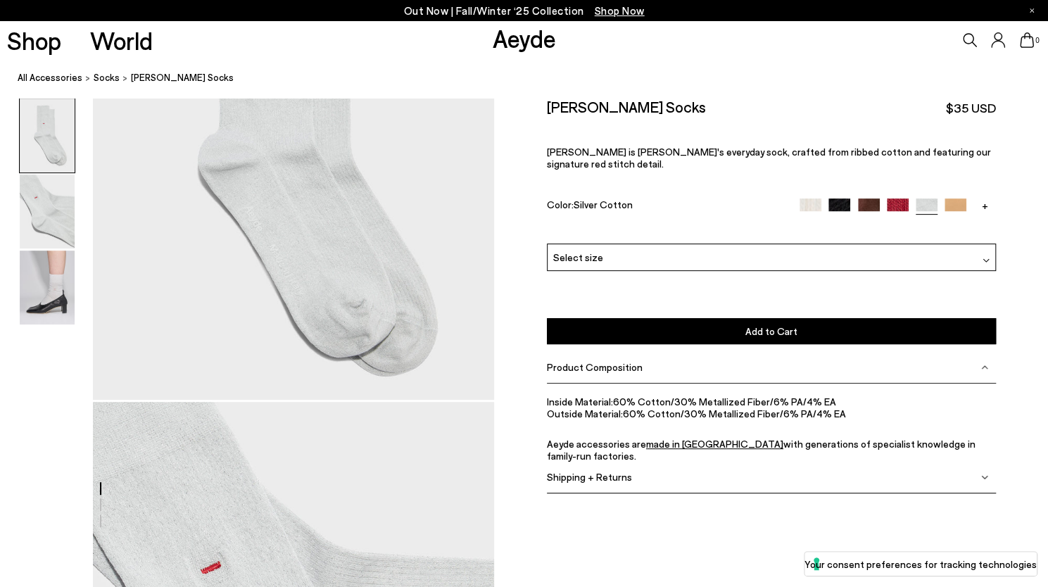
scroll to position [0, 0]
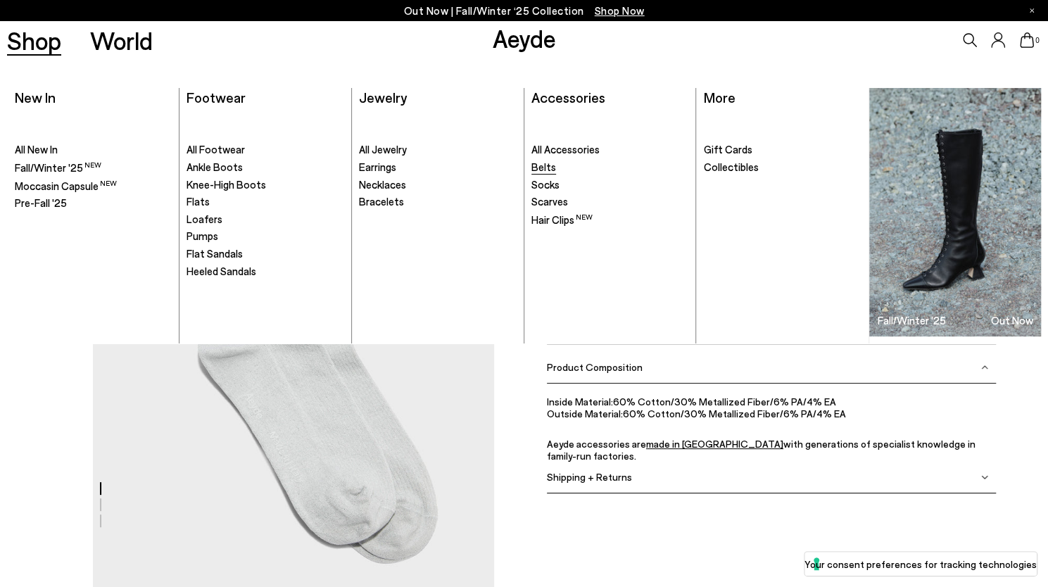
click at [553, 169] on span "Belts" at bounding box center [544, 167] width 25 height 13
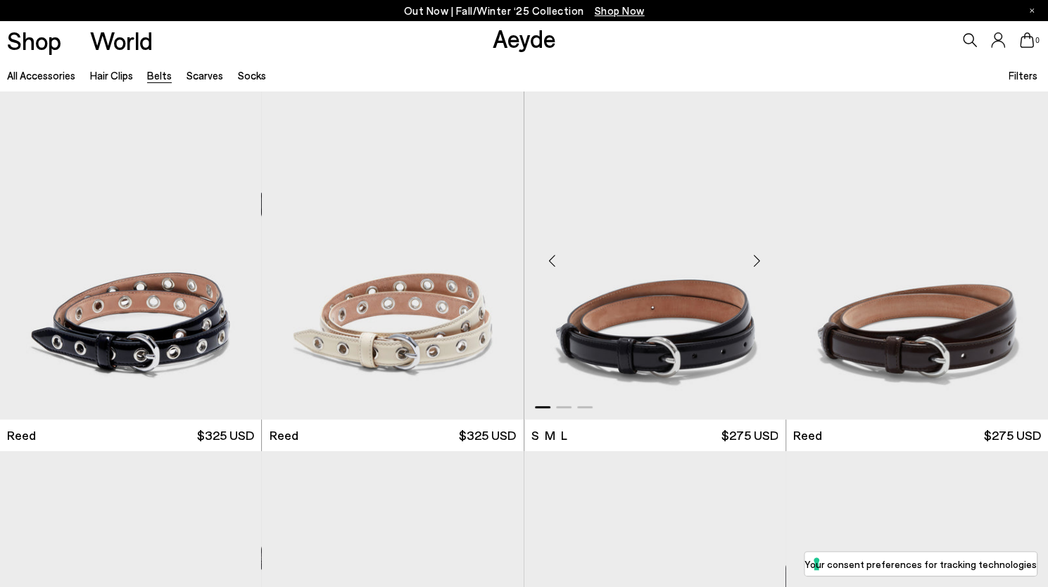
click at [687, 336] on img "1 / 3" at bounding box center [656, 255] width 262 height 329
click at [680, 342] on img "1 / 3" at bounding box center [656, 255] width 262 height 329
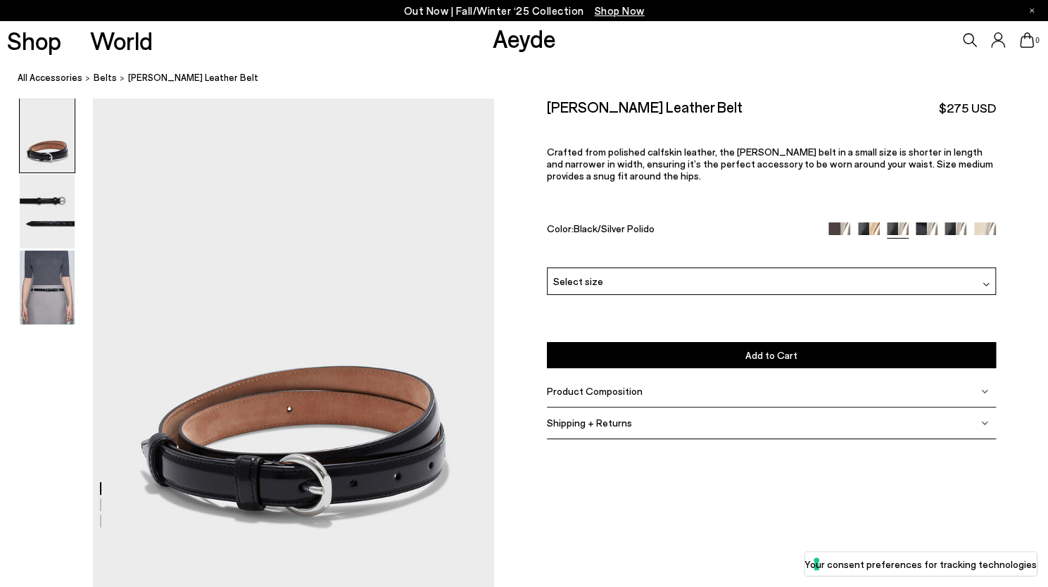
click at [606, 278] on div "Select size" at bounding box center [771, 281] width 449 height 27
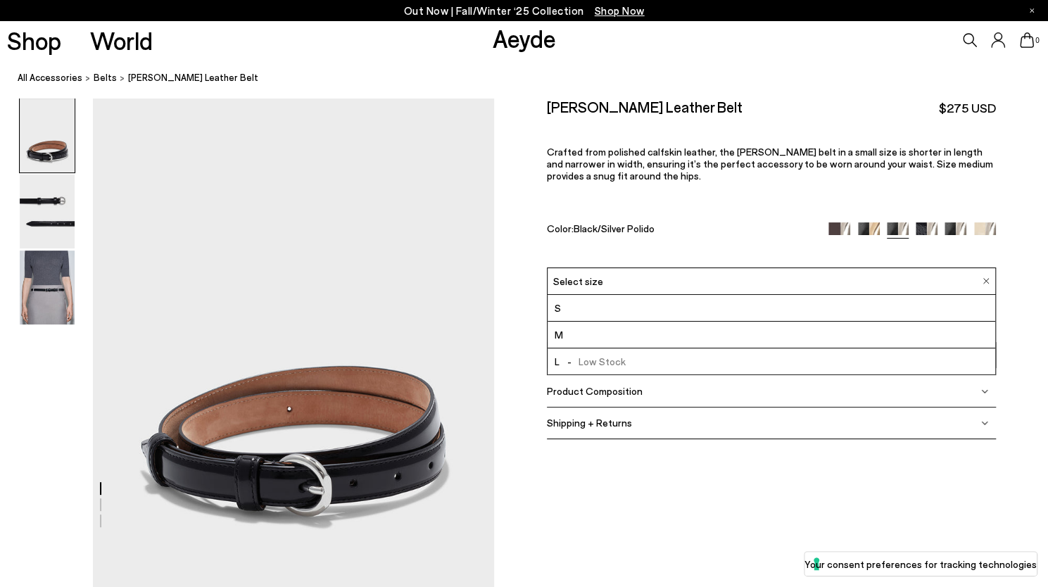
click at [561, 306] on span "S" at bounding box center [558, 308] width 6 height 18
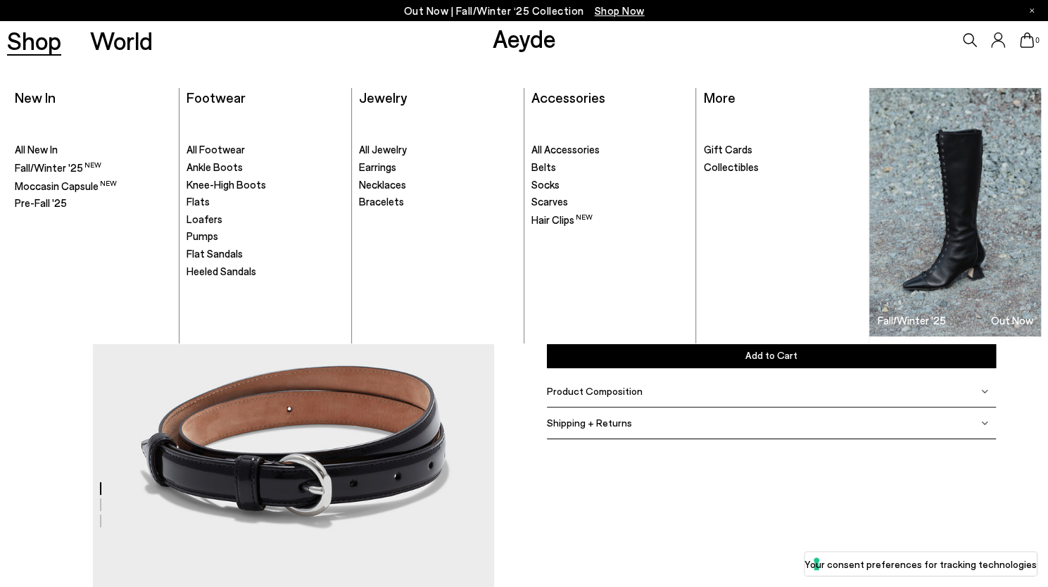
click at [30, 35] on link "Shop" at bounding box center [34, 40] width 54 height 25
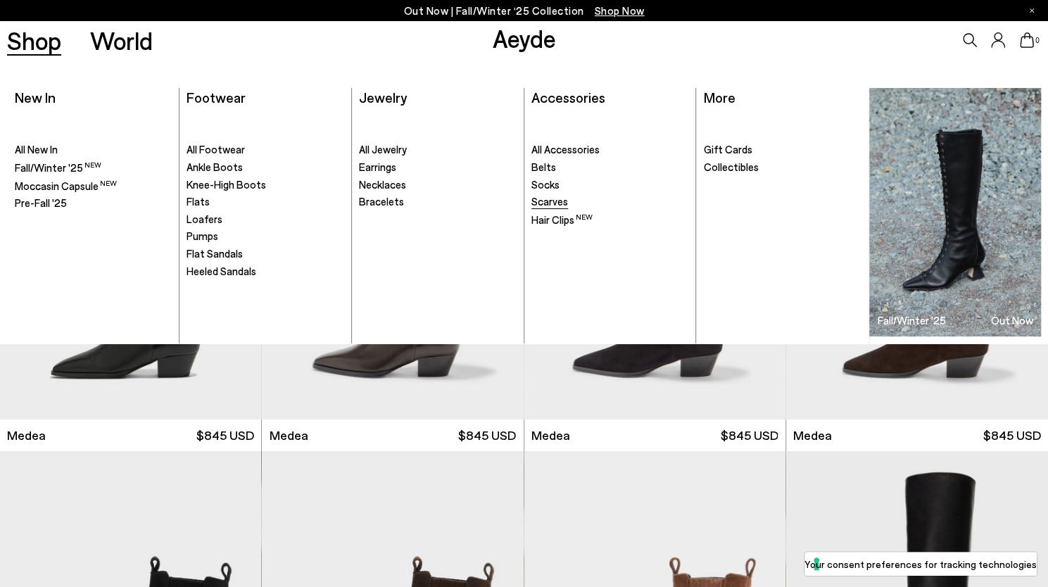
click at [555, 199] on span "Scarves" at bounding box center [550, 201] width 37 height 13
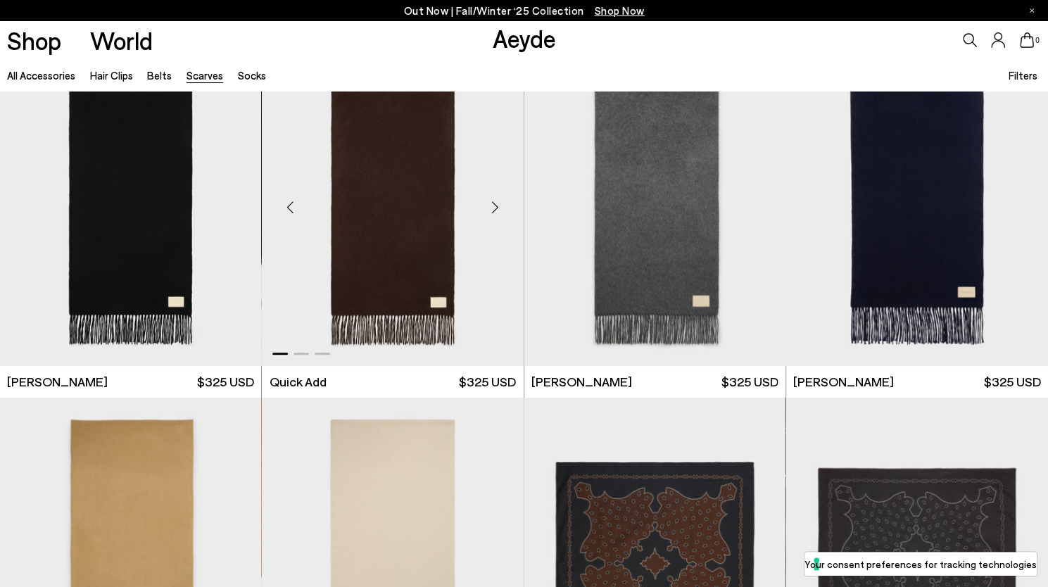
scroll to position [53, 0]
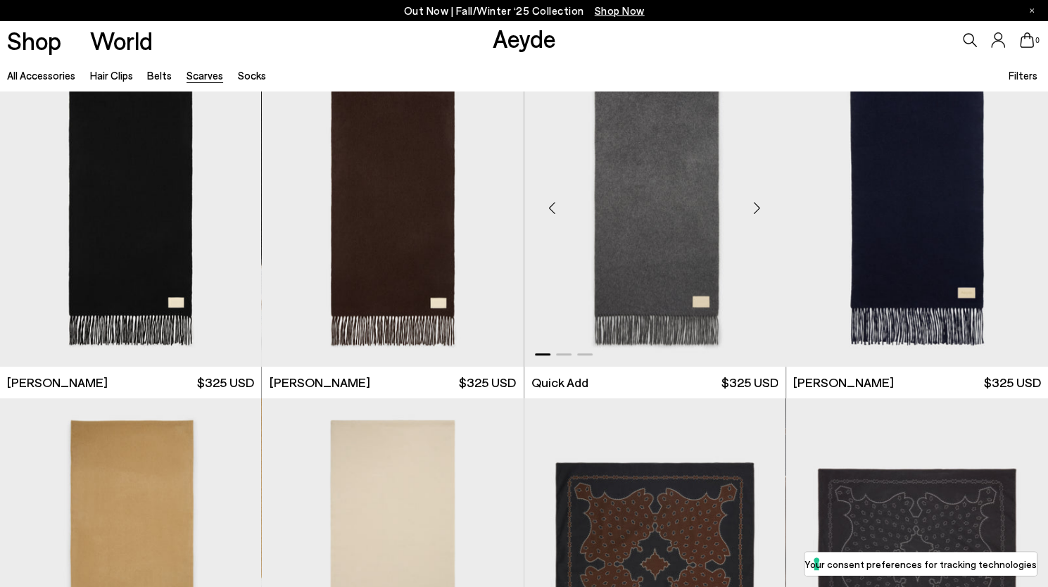
click at [651, 165] on img "1 / 3" at bounding box center [656, 202] width 262 height 329
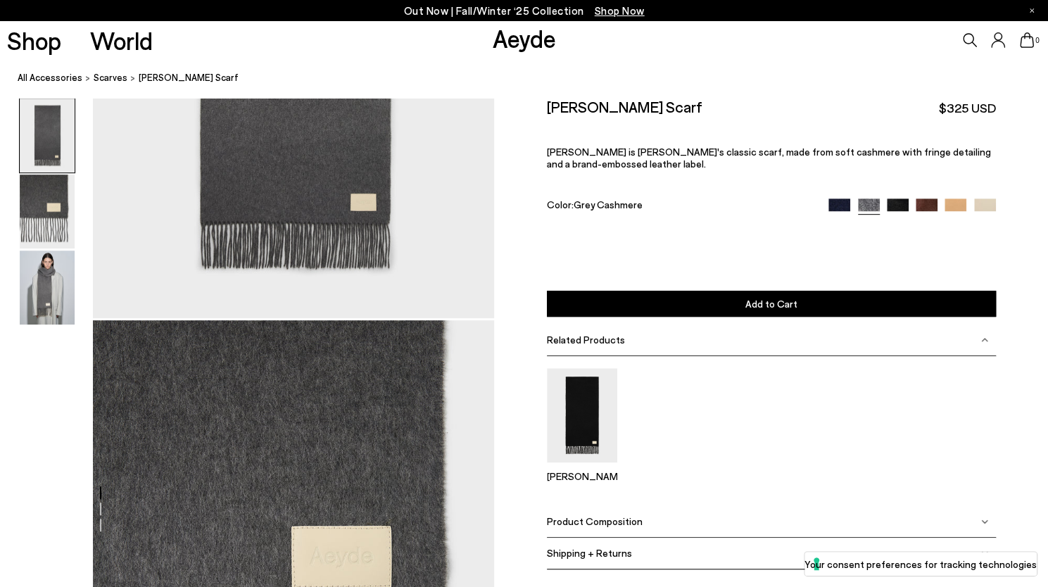
click at [615, 520] on span "Product Composition" at bounding box center [595, 521] width 96 height 12
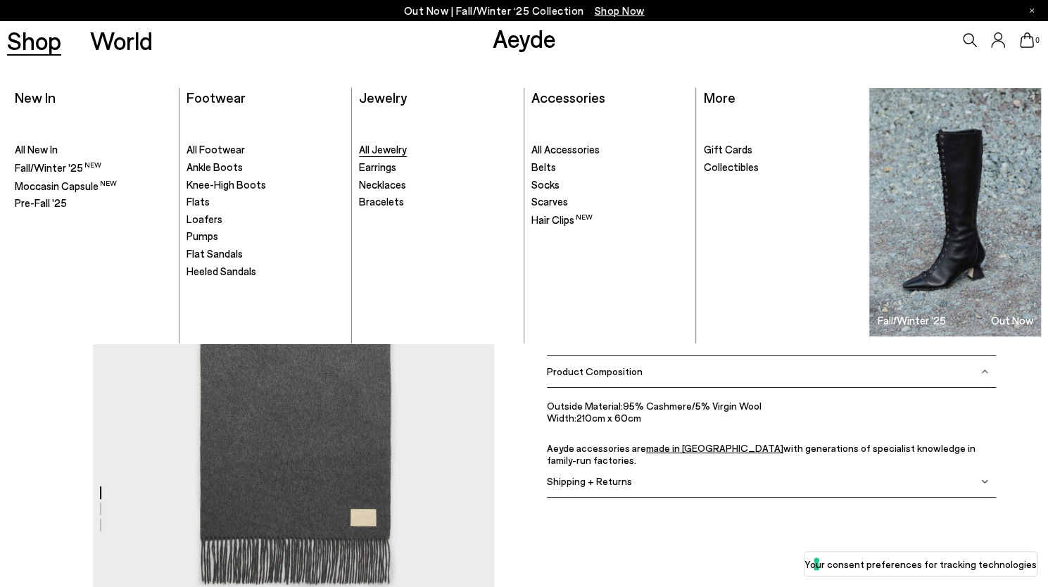
click at [380, 147] on span "All Jewelry" at bounding box center [383, 149] width 48 height 13
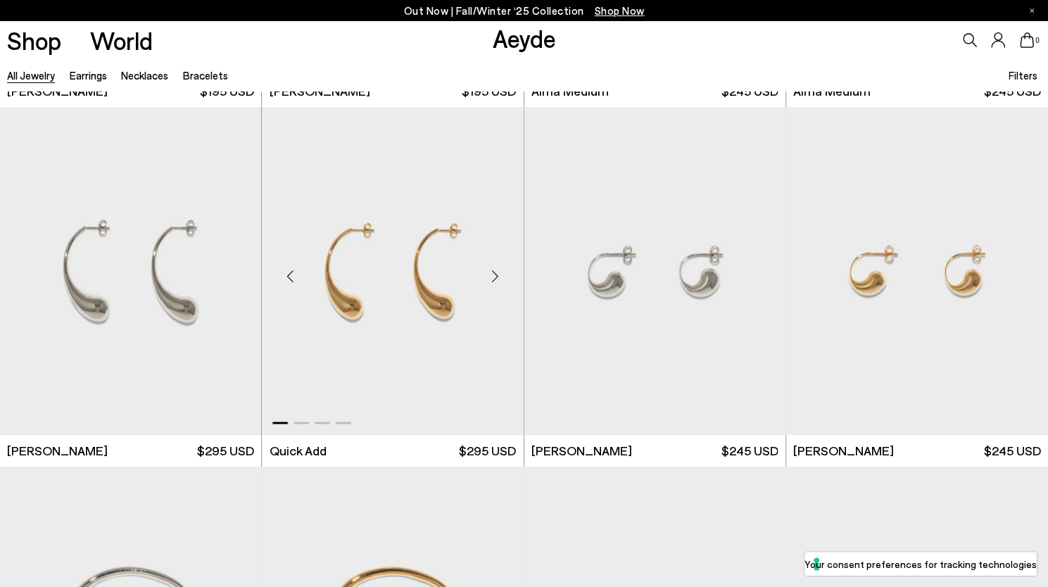
scroll to position [1067, 0]
click at [499, 273] on div "Next slide" at bounding box center [496, 275] width 42 height 42
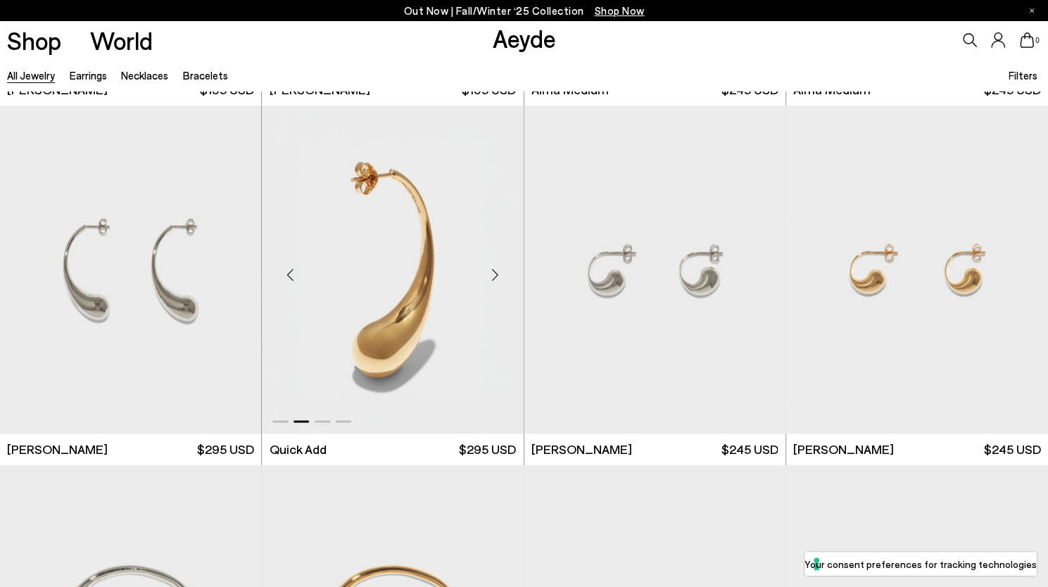
click at [496, 271] on div "Next slide" at bounding box center [496, 275] width 42 height 42
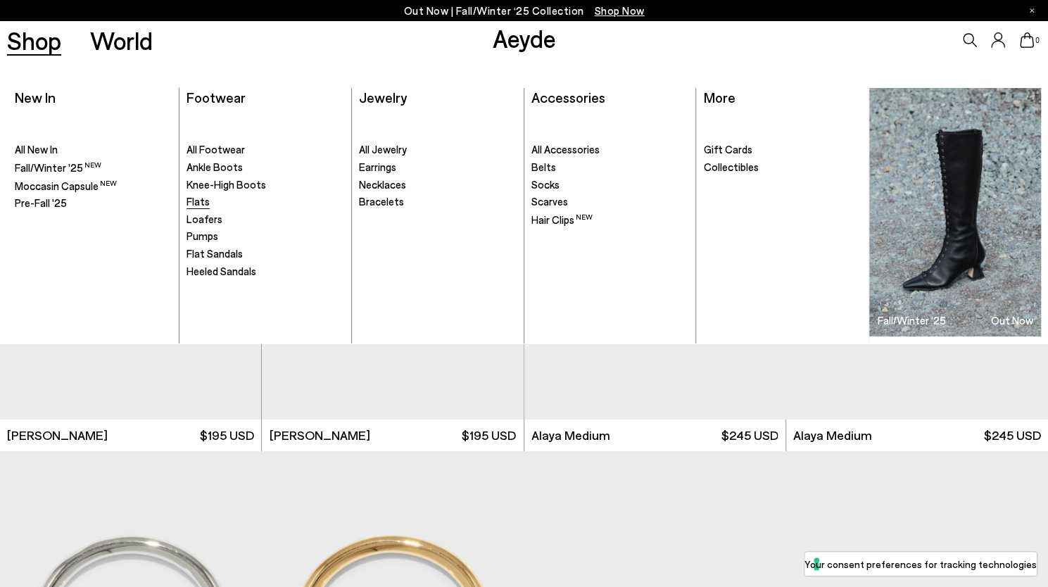
click at [203, 202] on span "Flats" at bounding box center [198, 201] width 23 height 13
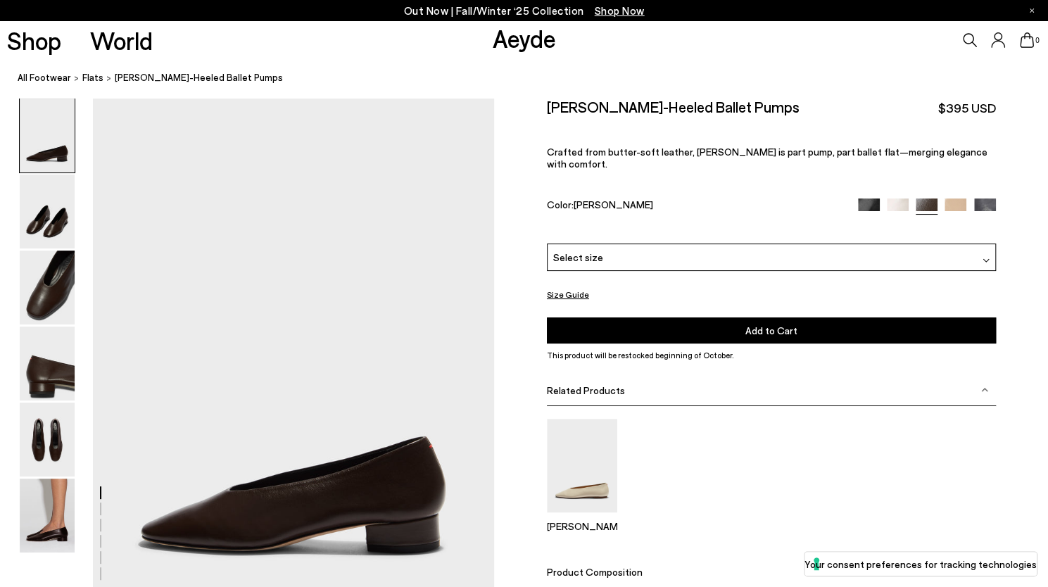
click at [599, 244] on div "Select size" at bounding box center [771, 257] width 449 height 27
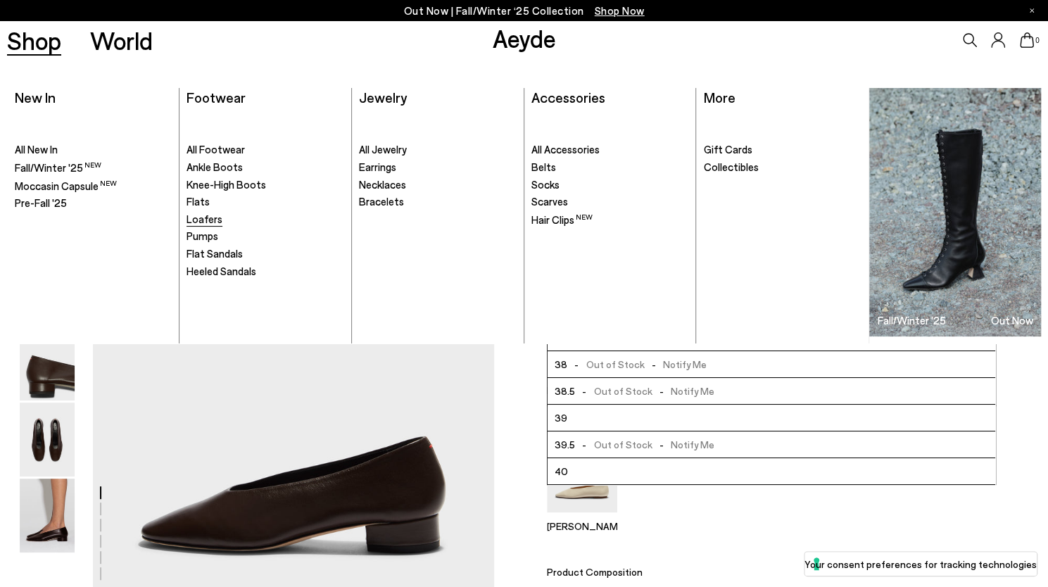
click at [211, 216] on span "Loafers" at bounding box center [205, 219] width 36 height 13
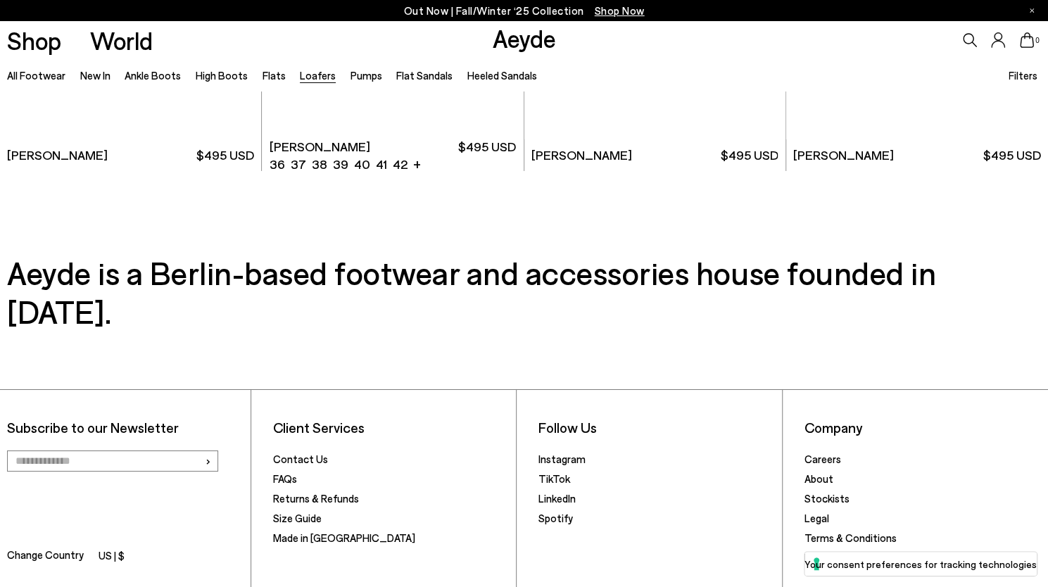
scroll to position [2804, 0]
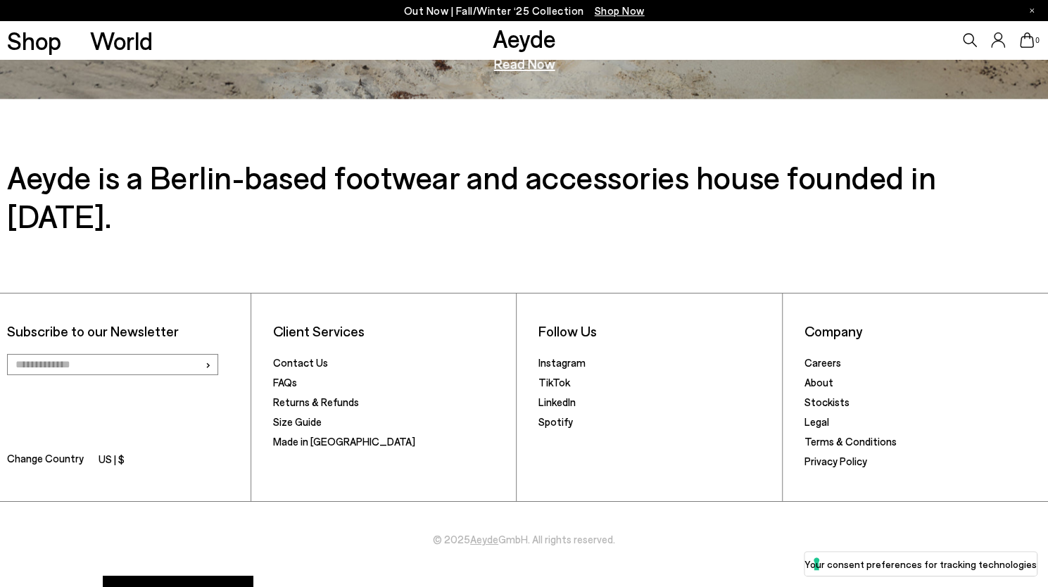
scroll to position [2538, 0]
click at [829, 396] on link "Stockists" at bounding box center [826, 402] width 45 height 13
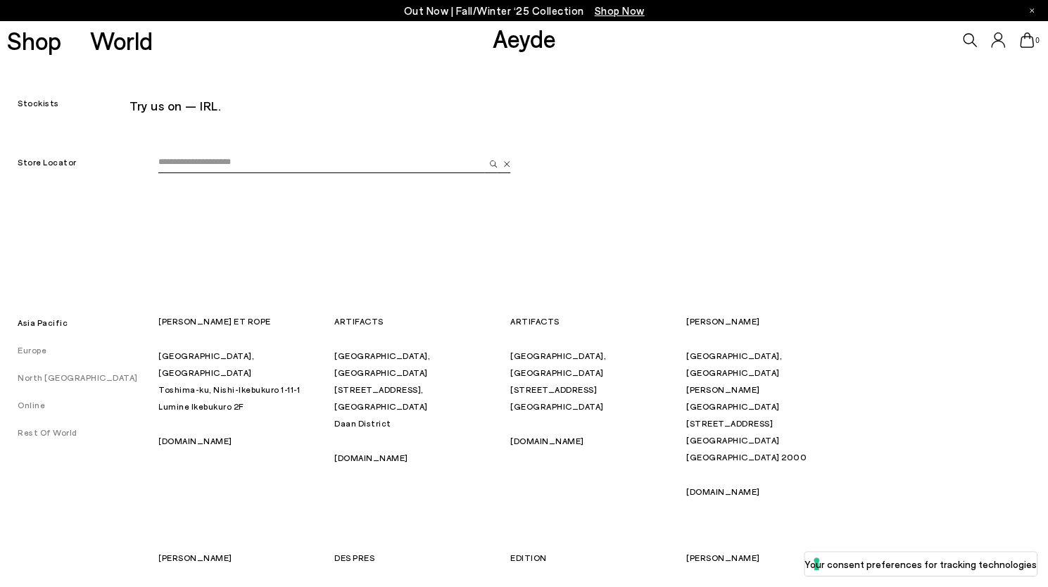
click at [65, 375] on link "North [GEOGRAPHIC_DATA]" at bounding box center [69, 377] width 138 height 10
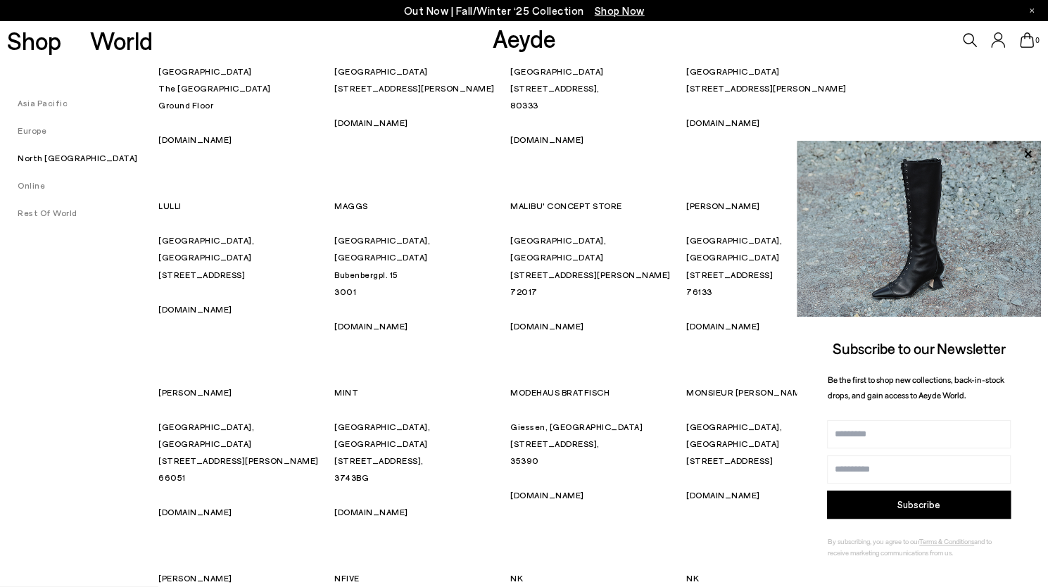
scroll to position [4328, 0]
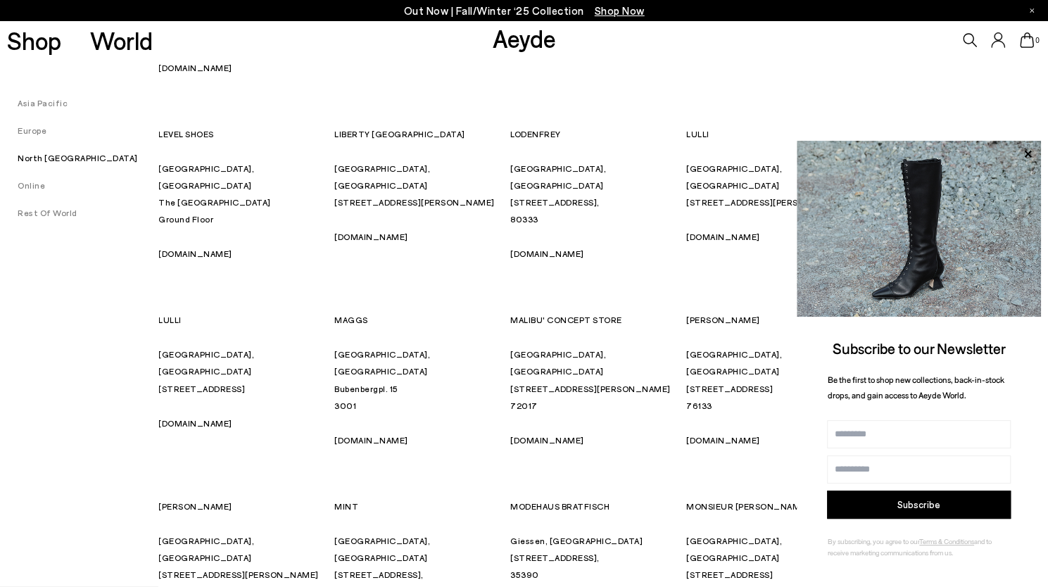
click at [35, 185] on link "Online" at bounding box center [22, 185] width 45 height 10
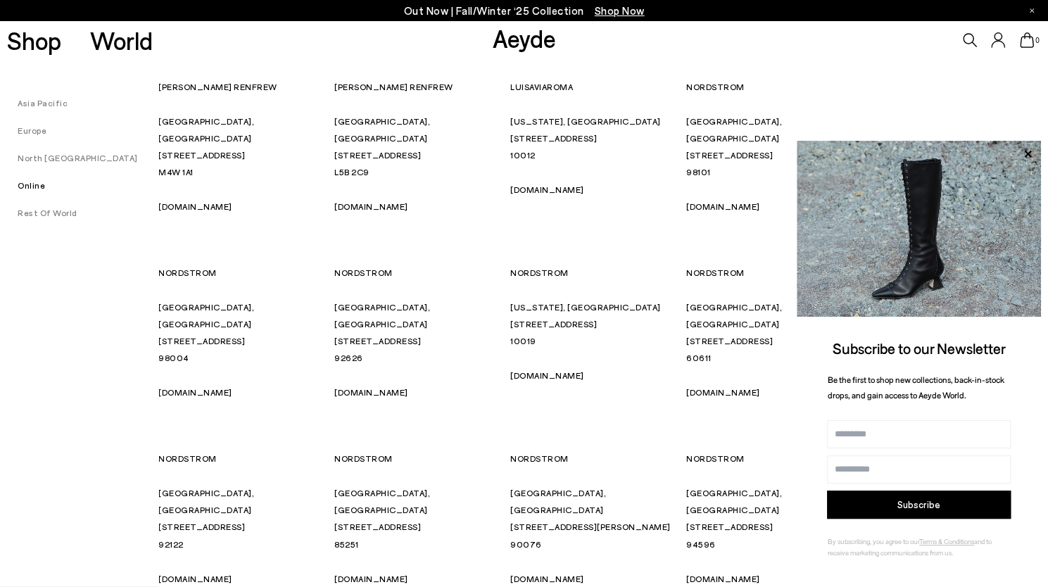
scroll to position [7317, 0]
